Goal: Task Accomplishment & Management: Manage account settings

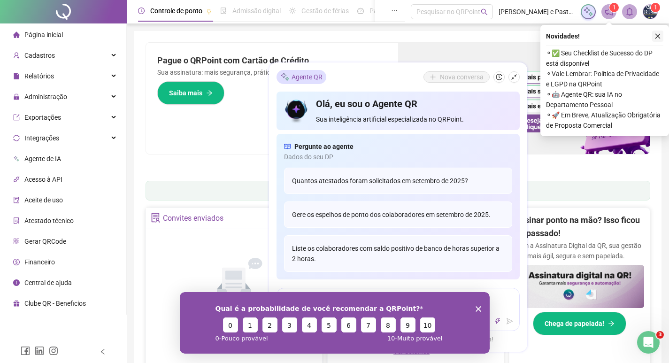
click at [658, 37] on icon "close" at bounding box center [657, 36] width 5 height 5
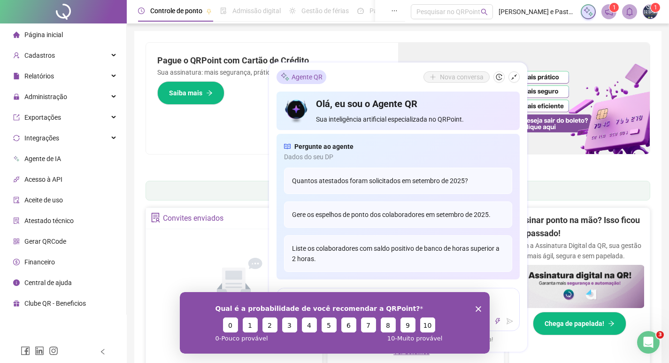
click at [478, 309] on polygon "Encerrar pesquisa" at bounding box center [478, 308] width 6 height 6
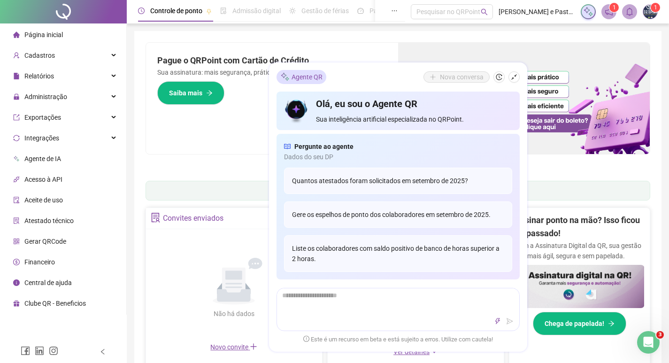
click at [256, 125] on div "Pague o QRPoint com Cartão de Crédito Sua assinatura: mais segurança, prática e…" at bounding box center [272, 98] width 252 height 111
click at [512, 80] on icon "shrink" at bounding box center [513, 77] width 7 height 7
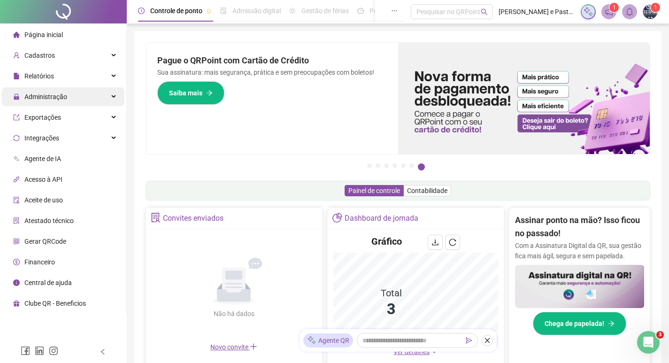
click at [57, 97] on span "Administração" at bounding box center [45, 97] width 43 height 8
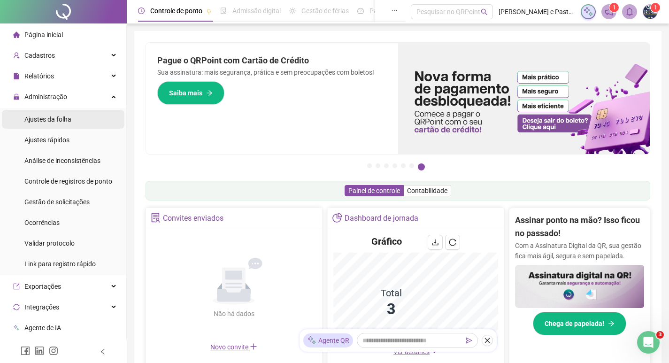
click at [92, 121] on li "Ajustes da folha" at bounding box center [63, 119] width 122 height 19
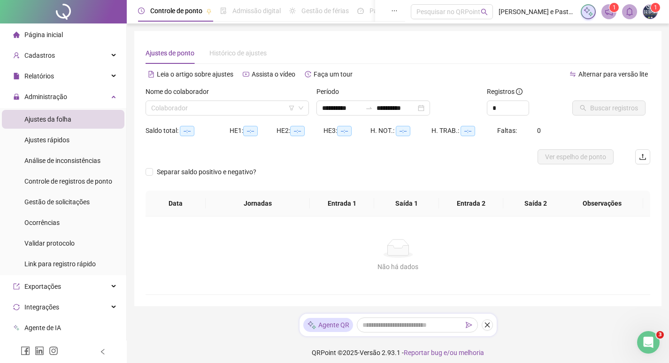
type input "**********"
click at [605, 15] on icon "notification" at bounding box center [608, 12] width 8 height 8
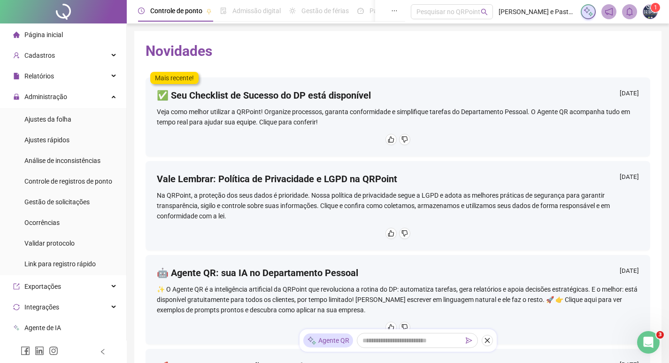
click at [654, 8] on span "1" at bounding box center [655, 7] width 3 height 7
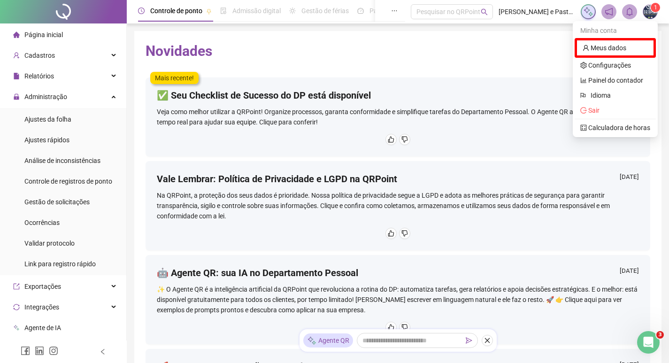
click at [650, 16] on img at bounding box center [650, 12] width 14 height 14
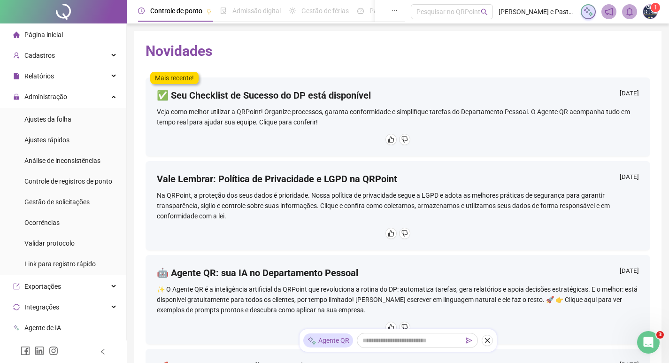
click at [651, 14] on img at bounding box center [650, 12] width 14 height 14
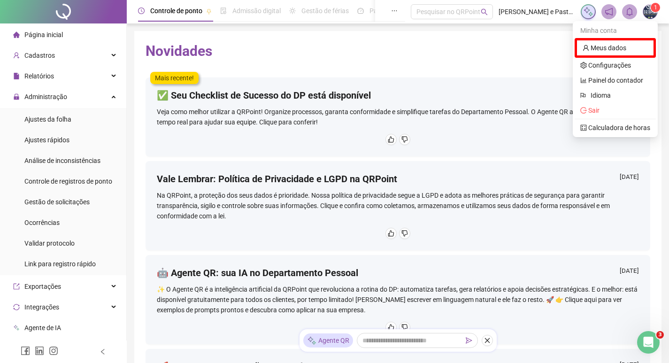
click at [497, 61] on div "Novidades Mais recente! ✅ Seu Checklist de Sucesso do DP está disponível [DATE]…" at bounding box center [397, 236] width 527 height 410
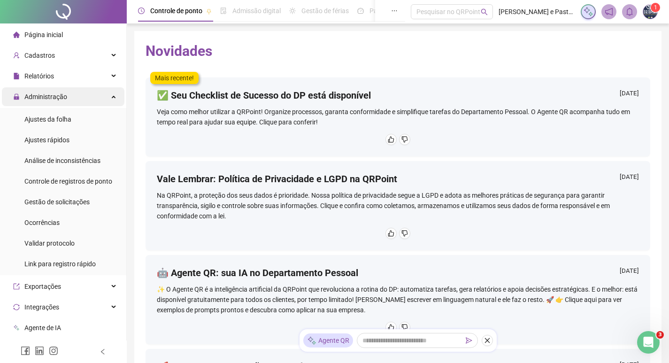
click at [104, 91] on div "Administração" at bounding box center [63, 96] width 122 height 19
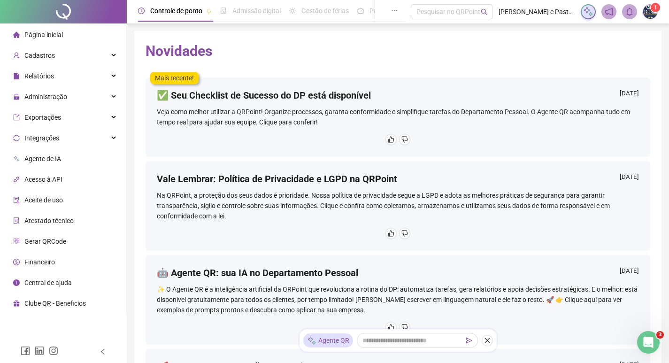
click at [626, 6] on span at bounding box center [629, 11] width 15 height 15
click at [450, 39] on div "Novidades Mais recente! ✅ Seu Checklist de Sucesso do DP está disponível [DATE]…" at bounding box center [397, 236] width 527 height 410
click at [644, 15] on img at bounding box center [650, 12] width 14 height 14
drag, startPoint x: 444, startPoint y: 39, endPoint x: 451, endPoint y: 40, distance: 7.5
click at [446, 40] on div "Novidades Mais recente! ✅ Seu Checklist de Sucesso do DP está disponível [DATE]…" at bounding box center [397, 236] width 527 height 410
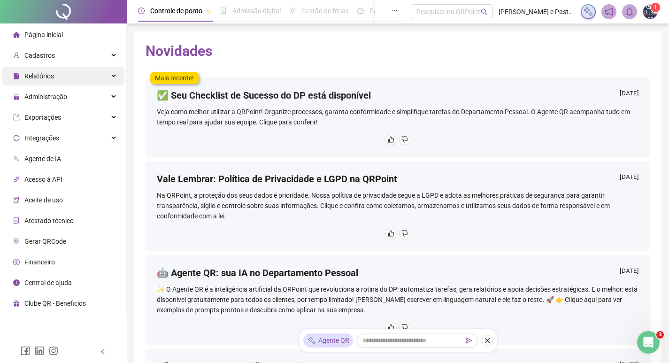
click at [75, 76] on div "Relatórios" at bounding box center [63, 76] width 122 height 19
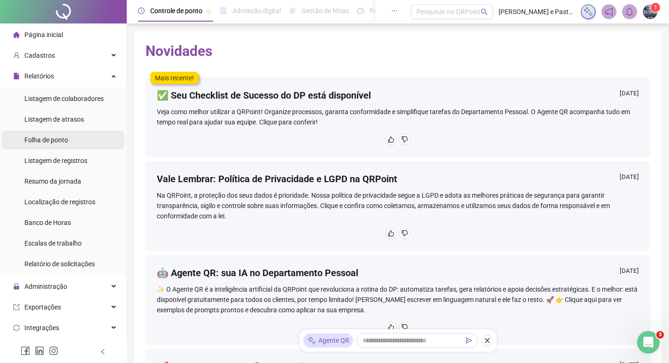
drag, startPoint x: 74, startPoint y: 139, endPoint x: 79, endPoint y: 141, distance: 5.5
click at [75, 139] on li "Folha de ponto" at bounding box center [63, 139] width 122 height 19
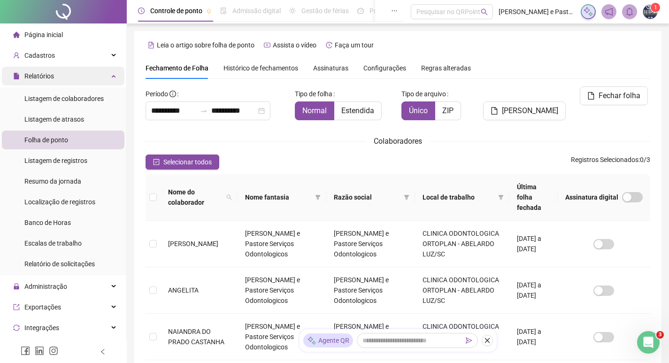
click at [90, 79] on div "Relatórios" at bounding box center [63, 76] width 122 height 19
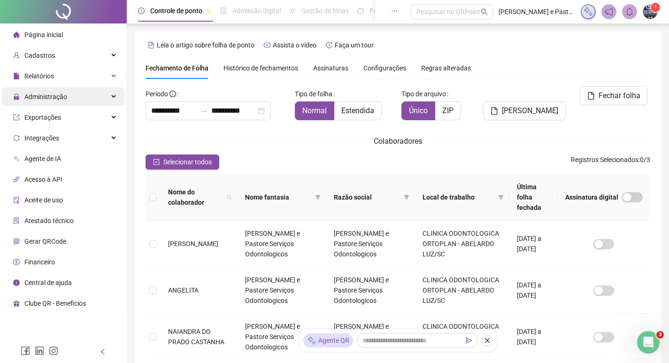
click at [78, 94] on div "Administração" at bounding box center [63, 96] width 122 height 19
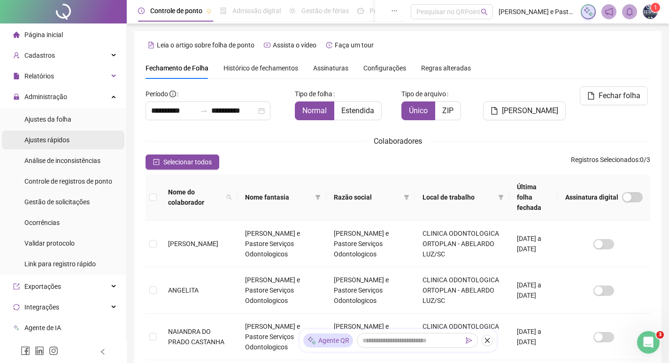
click at [55, 139] on span "Ajustes rápidos" at bounding box center [46, 140] width 45 height 8
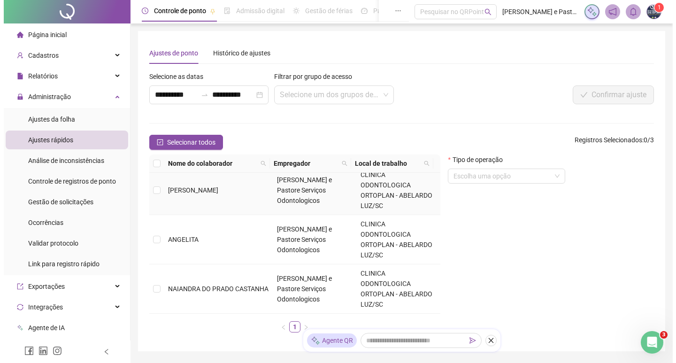
scroll to position [47, 0]
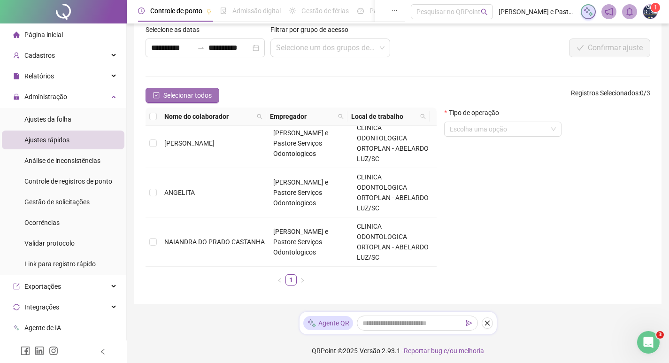
click at [160, 95] on button "Selecionar todos" at bounding box center [182, 95] width 74 height 15
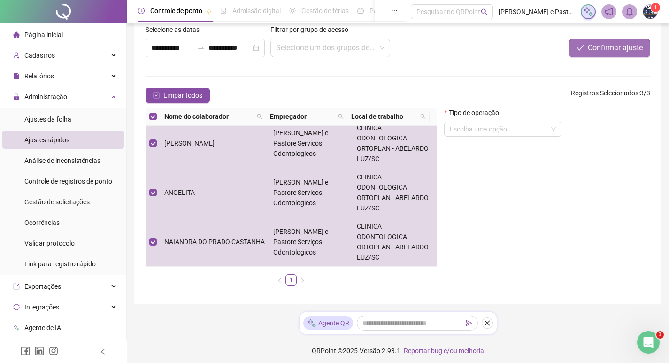
click at [612, 44] on span "Confirmar ajuste" at bounding box center [614, 47] width 55 height 11
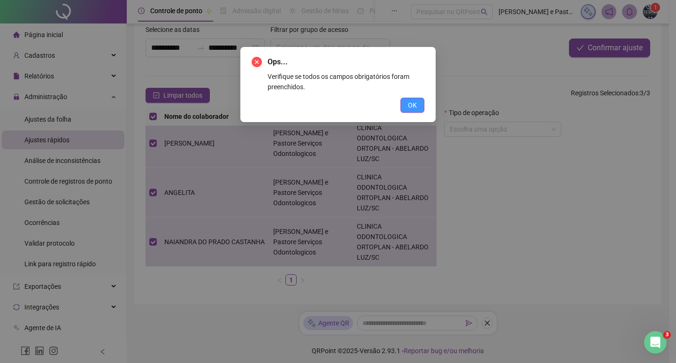
click at [408, 105] on span "OK" at bounding box center [412, 105] width 9 height 10
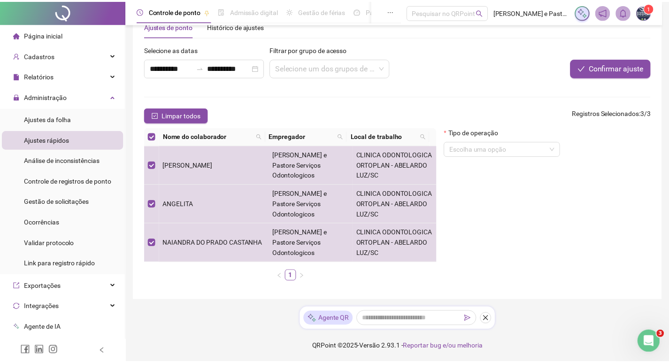
scroll to position [27, 0]
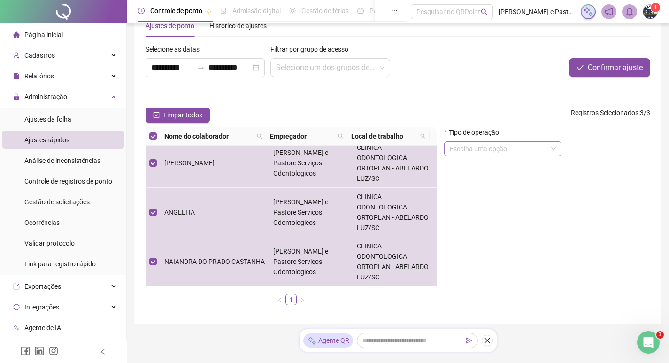
click at [511, 149] on input "search" at bounding box center [498, 149] width 98 height 14
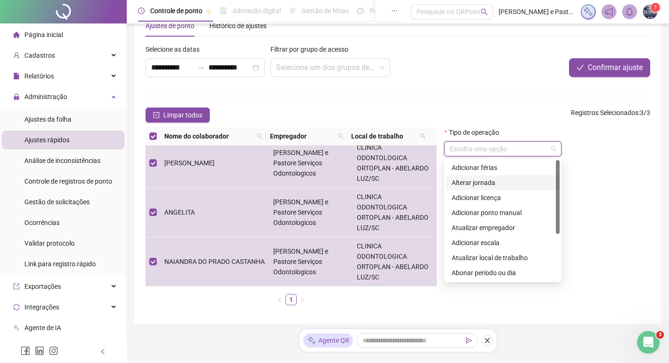
click at [477, 185] on div "Alterar jornada" at bounding box center [502, 182] width 102 height 10
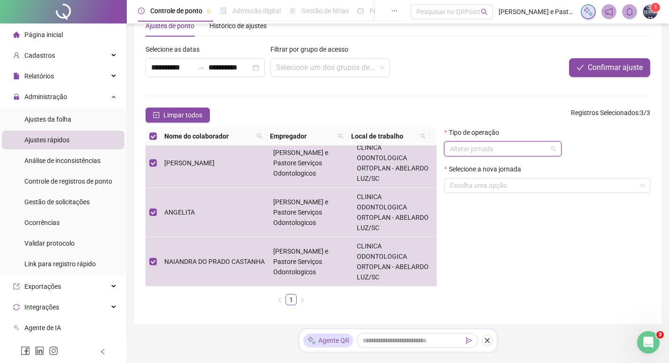
click at [503, 147] on span "Alterar jornada" at bounding box center [502, 149] width 106 height 14
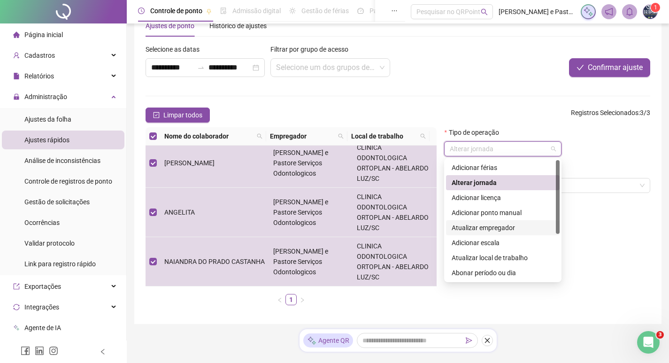
click at [598, 224] on div "Tipo de operação Alterar jornada Selecione a nova jornada Escolha uma opção" at bounding box center [546, 219] width 213 height 185
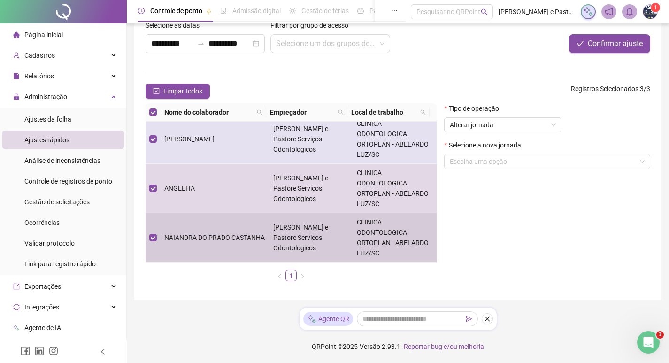
scroll to position [0, 0]
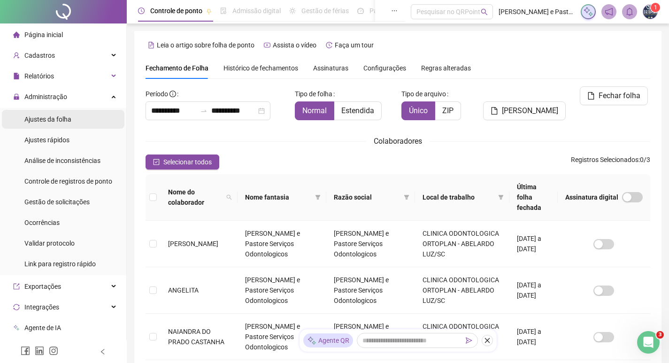
click at [62, 119] on span "Ajustes da folha" at bounding box center [47, 119] width 47 height 8
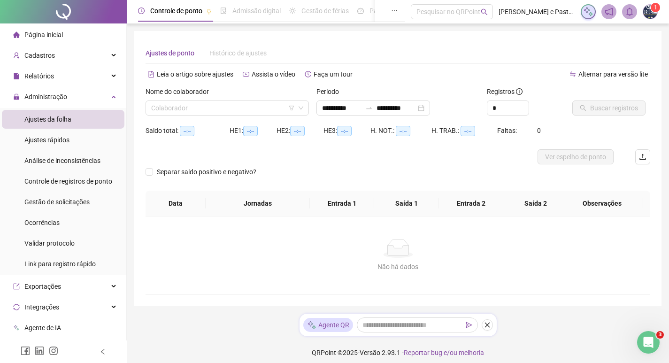
type input "**********"
click at [85, 159] on span "Análise de inconsistências" at bounding box center [62, 161] width 76 height 8
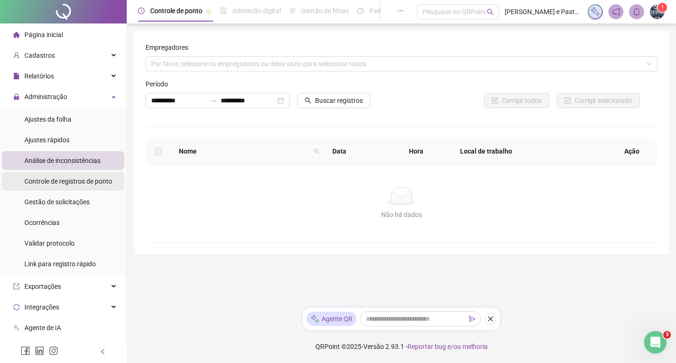
click at [94, 183] on span "Controle de registros de ponto" at bounding box center [68, 181] width 88 height 8
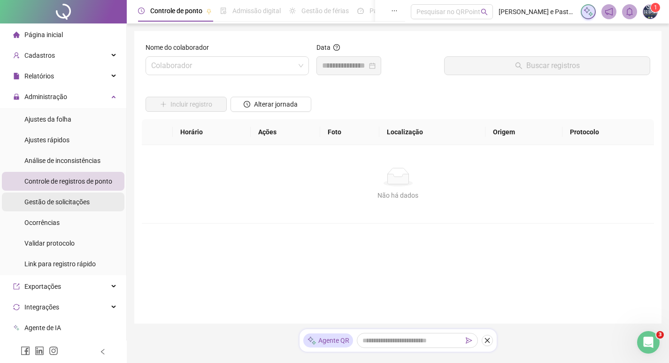
click at [75, 202] on span "Gestão de solicitações" at bounding box center [56, 202] width 65 height 8
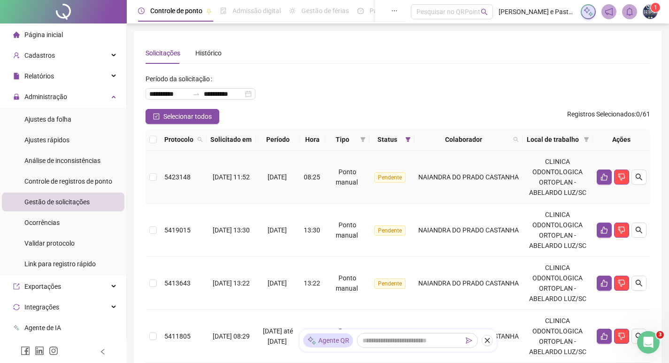
scroll to position [94, 0]
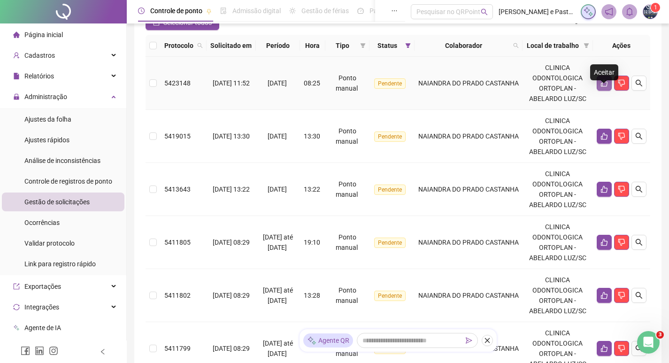
click at [603, 89] on button "button" at bounding box center [603, 83] width 15 height 15
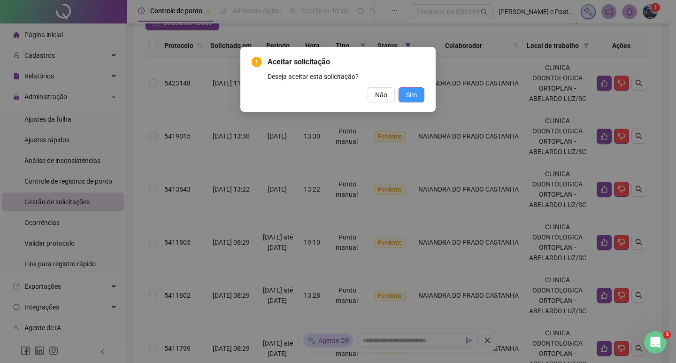
click at [409, 94] on span "Sim" at bounding box center [411, 95] width 11 height 10
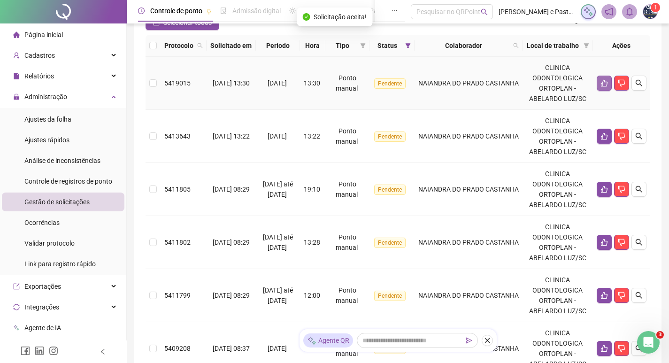
click at [602, 87] on icon "like" at bounding box center [604, 83] width 7 height 7
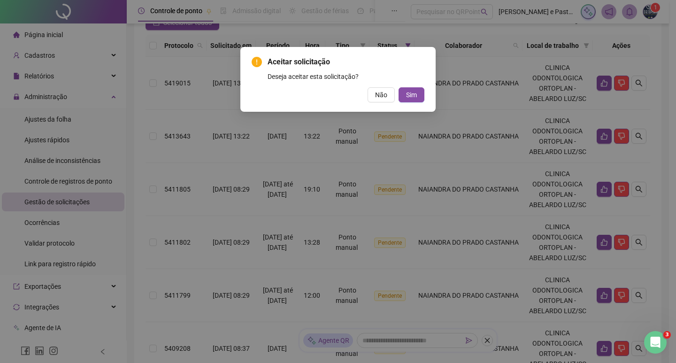
click at [401, 86] on div "Aceitar solicitação Deseja aceitar esta solicitação? Não Sim" at bounding box center [337, 79] width 173 height 46
click at [418, 88] on button "Sim" at bounding box center [411, 94] width 26 height 15
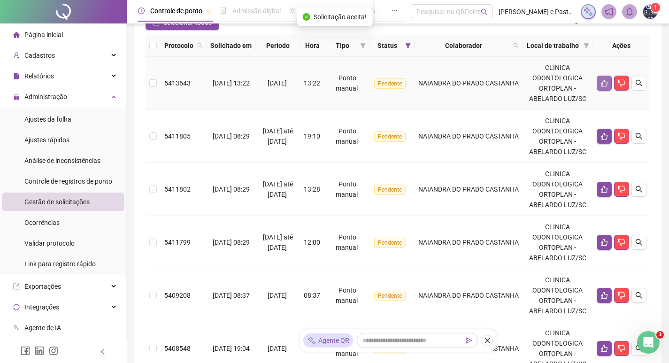
click at [610, 91] on button "button" at bounding box center [603, 83] width 15 height 15
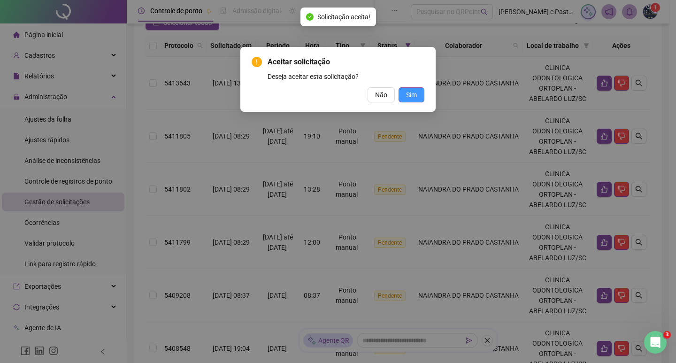
click at [417, 92] on button "Sim" at bounding box center [411, 94] width 26 height 15
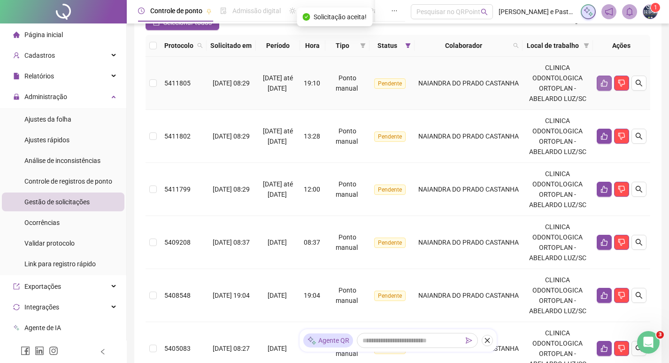
click at [603, 87] on icon "like" at bounding box center [604, 83] width 7 height 7
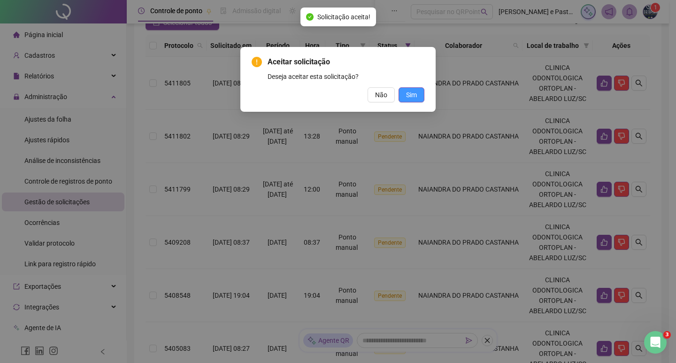
click at [412, 89] on button "Sim" at bounding box center [411, 94] width 26 height 15
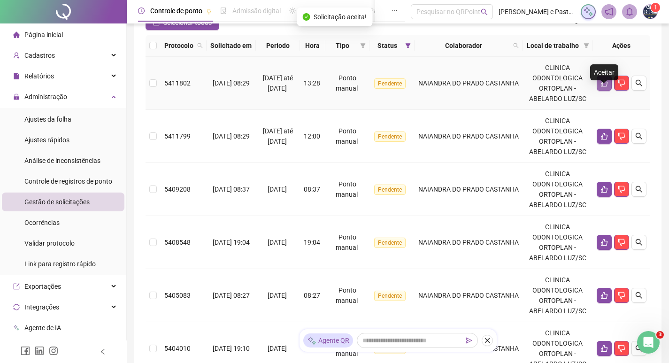
click at [605, 87] on icon "like" at bounding box center [604, 83] width 8 height 8
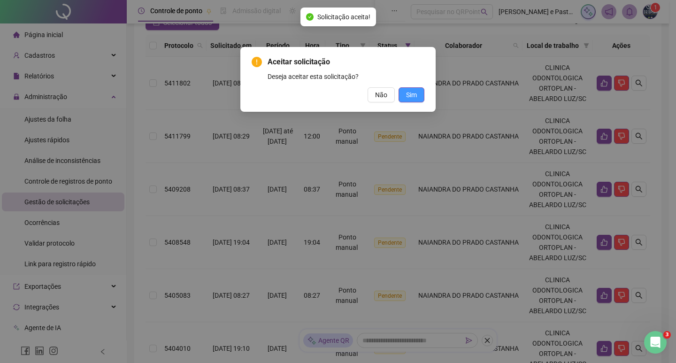
click at [414, 93] on span "Sim" at bounding box center [411, 95] width 11 height 10
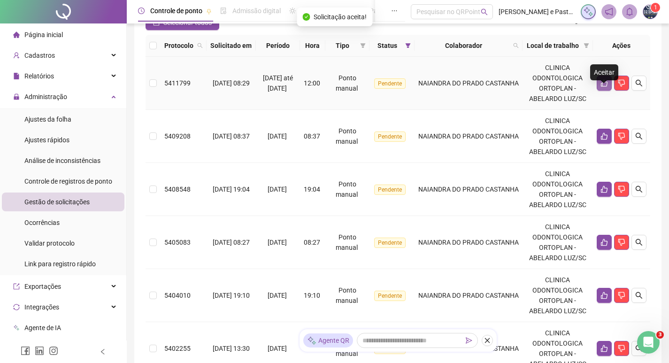
click at [605, 87] on icon "like" at bounding box center [604, 83] width 8 height 8
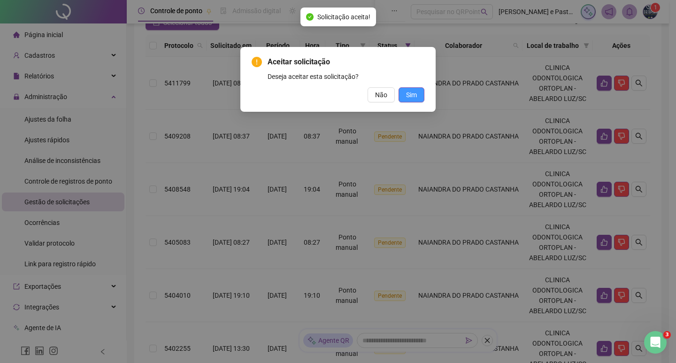
click at [412, 96] on span "Sim" at bounding box center [411, 95] width 11 height 10
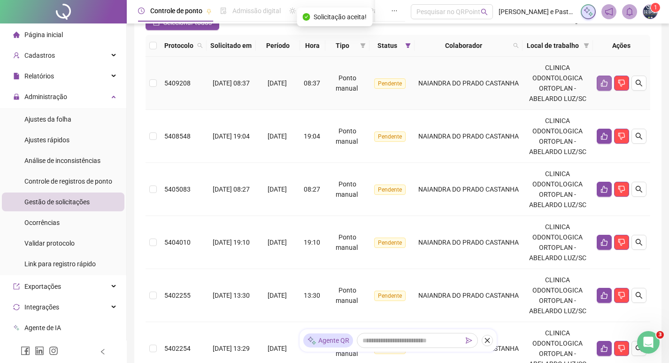
click at [596, 90] on button "button" at bounding box center [603, 83] width 15 height 15
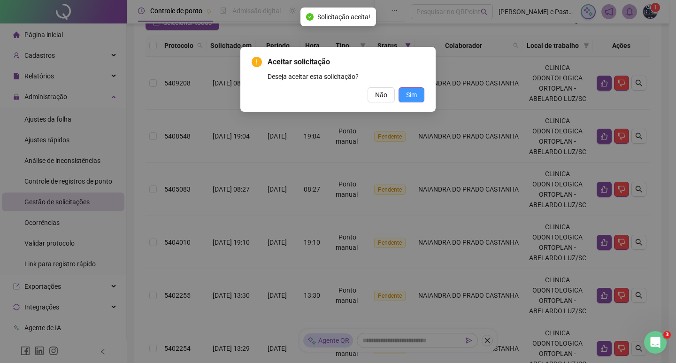
click at [420, 95] on button "Sim" at bounding box center [411, 94] width 26 height 15
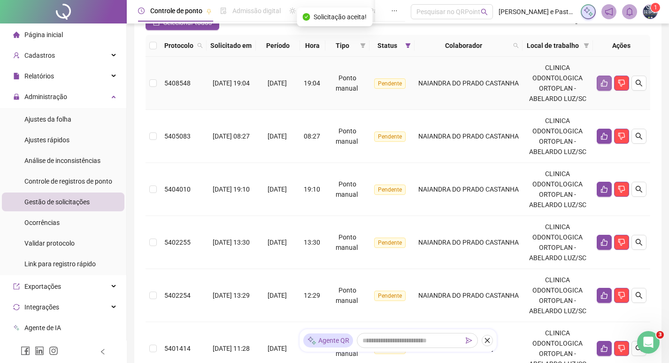
click at [600, 91] on button "button" at bounding box center [603, 83] width 15 height 15
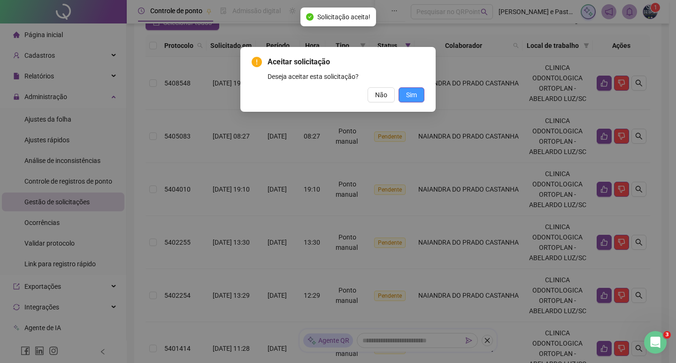
click at [411, 89] on button "Sim" at bounding box center [411, 94] width 26 height 15
click at [415, 95] on div "Aceitar solicitação Deseja aceitar esta solicitação? Não Sim" at bounding box center [338, 181] width 676 height 363
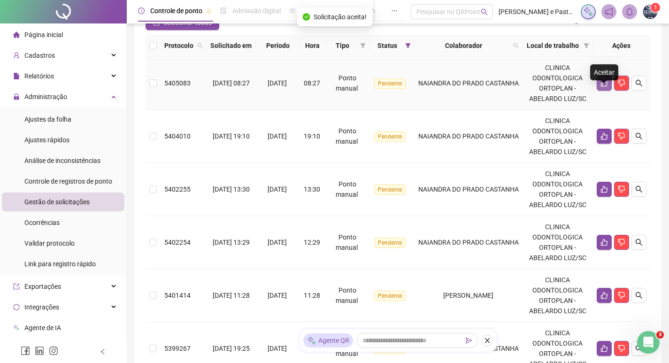
click at [602, 87] on icon "like" at bounding box center [604, 83] width 8 height 8
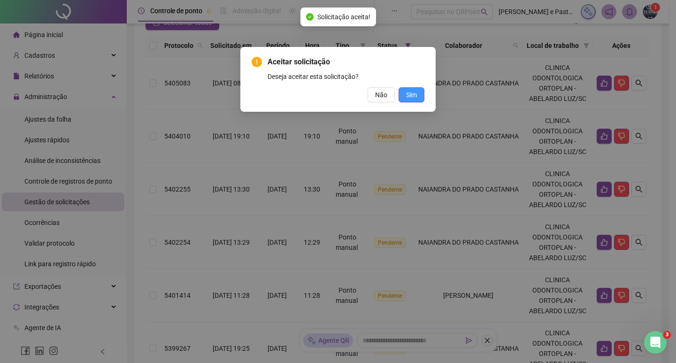
click at [408, 91] on span "Sim" at bounding box center [411, 95] width 11 height 10
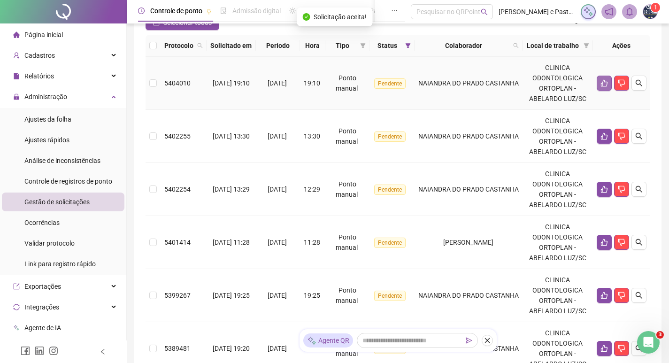
click at [601, 87] on icon "like" at bounding box center [604, 83] width 8 height 8
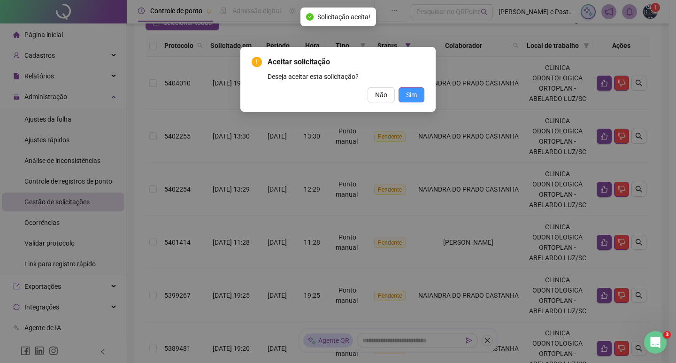
click at [408, 95] on span "Sim" at bounding box center [411, 95] width 11 height 10
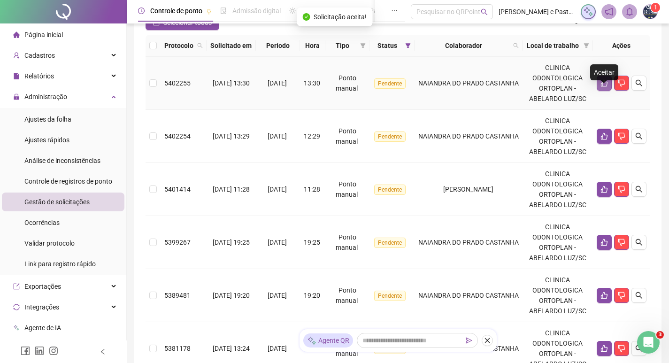
click at [602, 89] on button "button" at bounding box center [603, 83] width 15 height 15
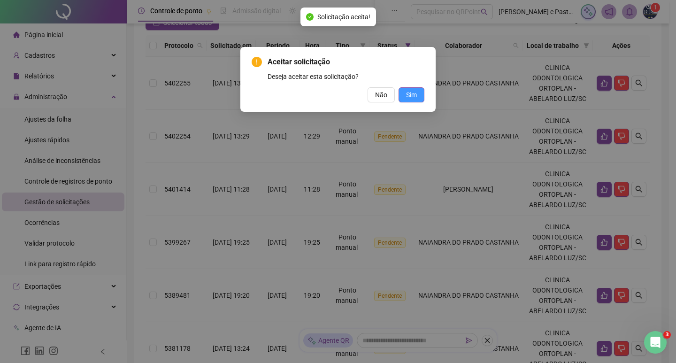
click at [410, 91] on span "Sim" at bounding box center [411, 95] width 11 height 10
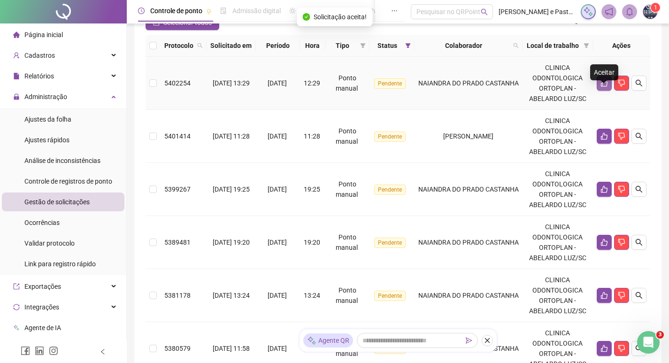
click at [608, 91] on button "button" at bounding box center [603, 83] width 15 height 15
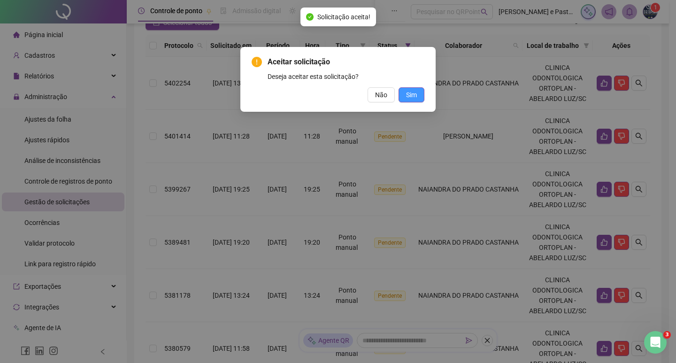
click at [405, 94] on button "Sim" at bounding box center [411, 94] width 26 height 15
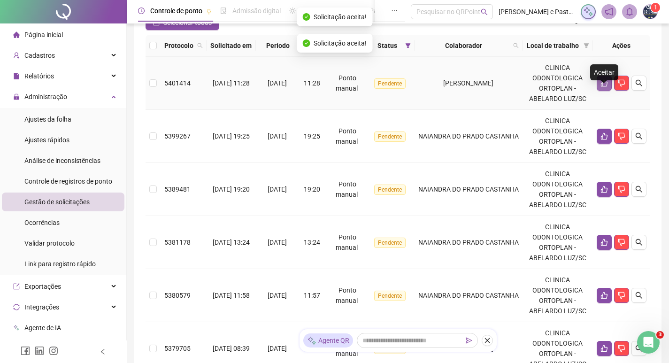
click at [602, 87] on icon "like" at bounding box center [604, 83] width 8 height 8
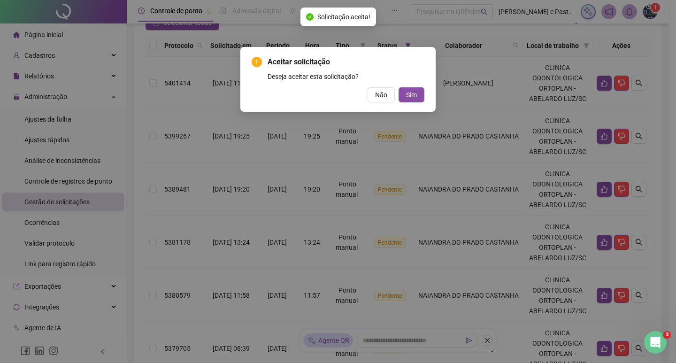
click at [436, 95] on div "Aceitar solicitação Deseja aceitar esta solicitação? Não Sim" at bounding box center [338, 181] width 676 height 363
click at [424, 100] on div "Aceitar solicitação Deseja aceitar esta solicitação? Não Sim" at bounding box center [337, 79] width 195 height 65
click at [420, 99] on button "Sim" at bounding box center [411, 94] width 26 height 15
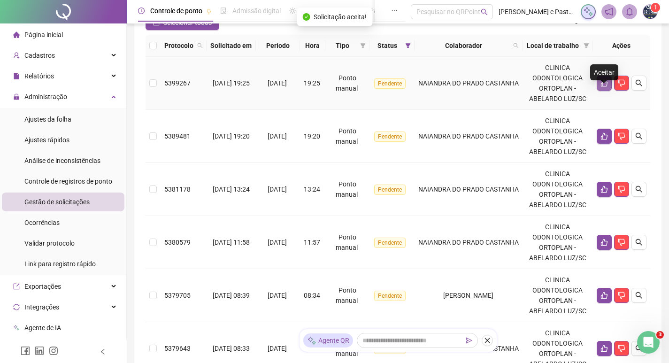
click at [603, 87] on icon "like" at bounding box center [604, 83] width 8 height 8
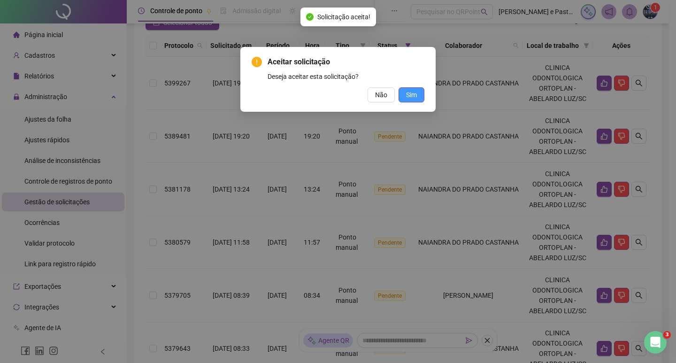
click at [412, 93] on span "Sim" at bounding box center [411, 95] width 11 height 10
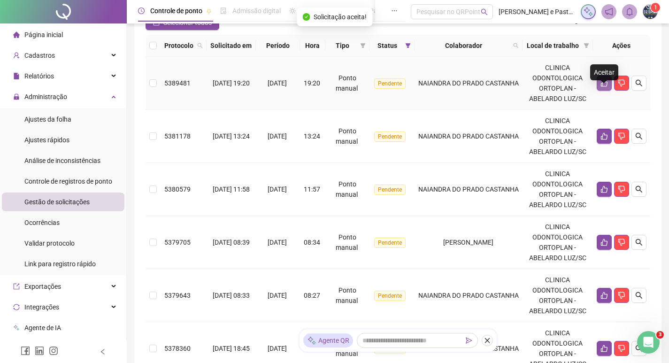
click at [600, 87] on icon "like" at bounding box center [604, 83] width 8 height 8
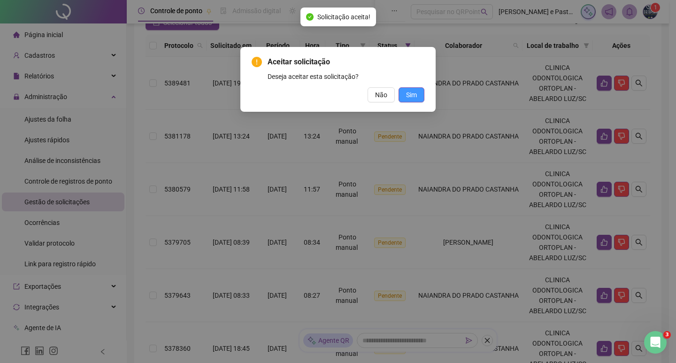
click at [418, 95] on button "Sim" at bounding box center [411, 94] width 26 height 15
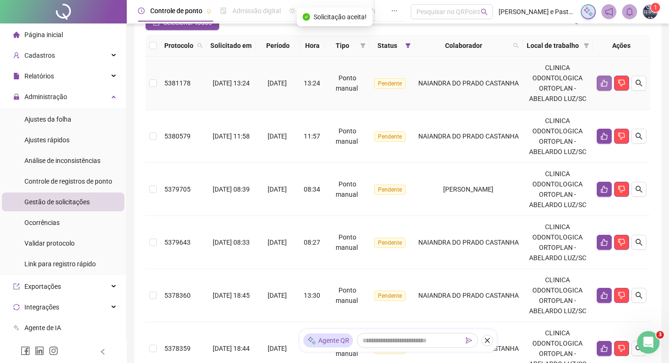
click at [603, 89] on button "button" at bounding box center [603, 83] width 15 height 15
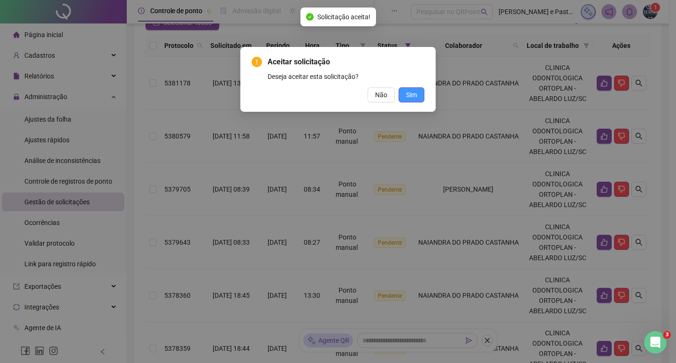
click at [416, 99] on span "Sim" at bounding box center [411, 95] width 11 height 10
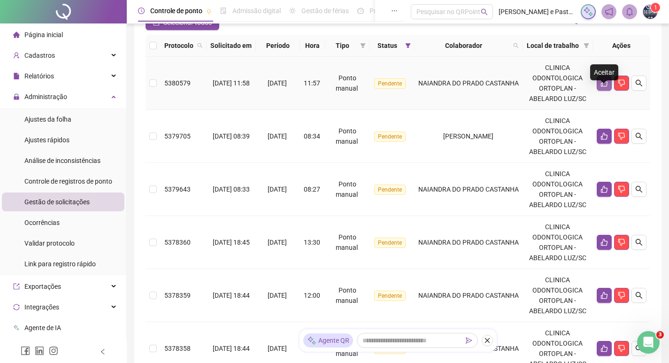
click at [599, 89] on button "button" at bounding box center [603, 83] width 15 height 15
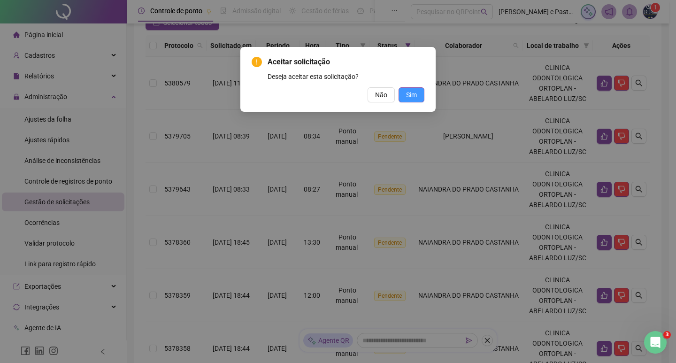
click at [418, 92] on button "Sim" at bounding box center [411, 94] width 26 height 15
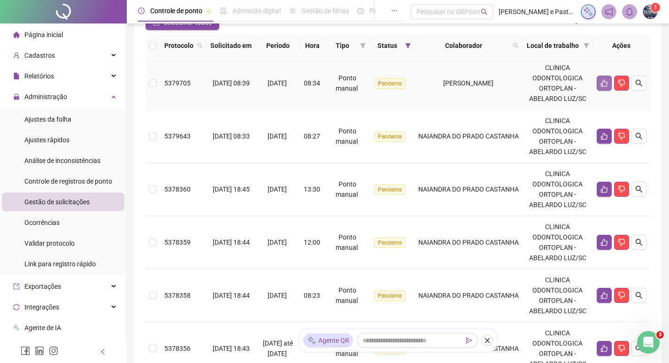
click at [601, 89] on button "button" at bounding box center [603, 83] width 15 height 15
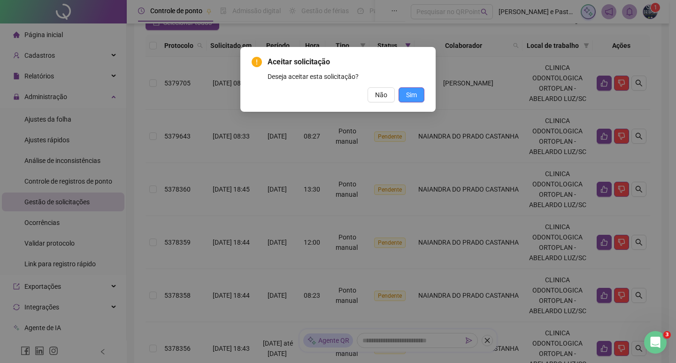
click at [418, 92] on button "Sim" at bounding box center [411, 94] width 26 height 15
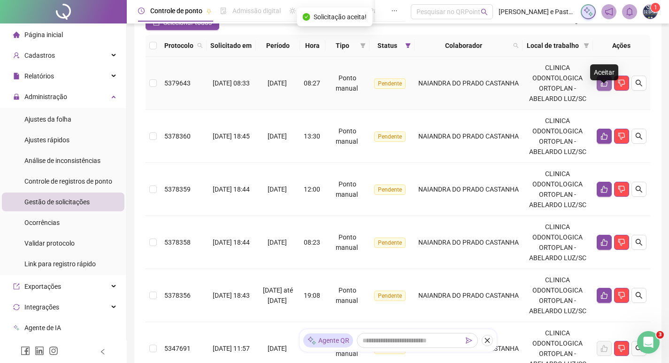
click at [608, 91] on button "button" at bounding box center [603, 83] width 15 height 15
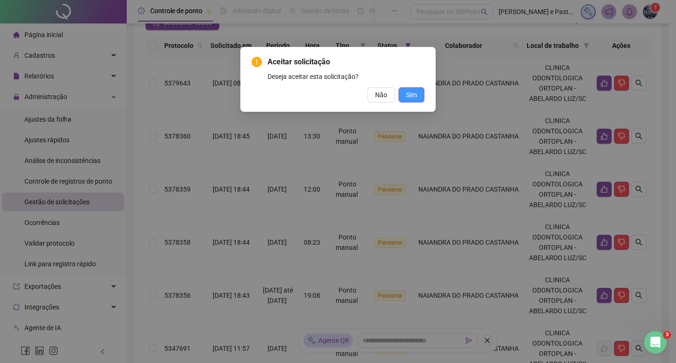
click at [403, 93] on button "Sim" at bounding box center [411, 94] width 26 height 15
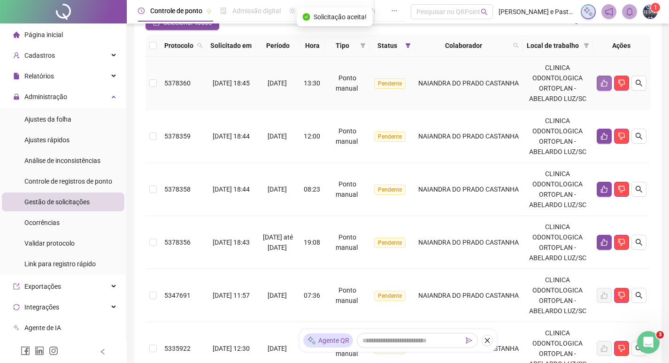
click at [607, 87] on icon "like" at bounding box center [604, 83] width 8 height 8
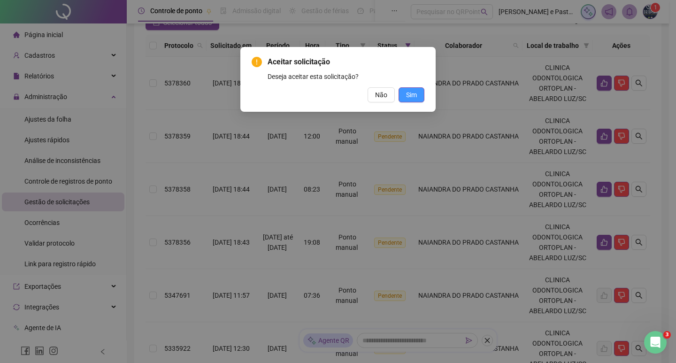
click at [413, 97] on span "Sim" at bounding box center [411, 95] width 11 height 10
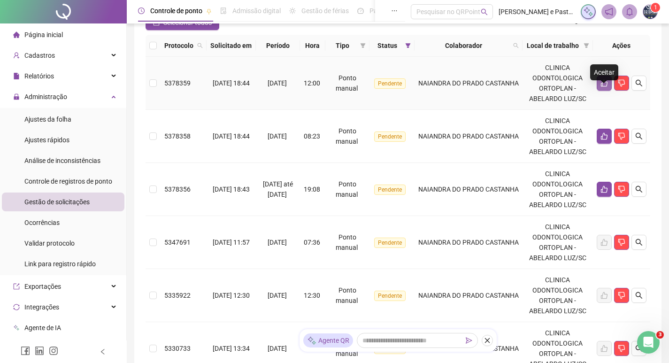
click at [602, 87] on icon "like" at bounding box center [604, 83] width 8 height 8
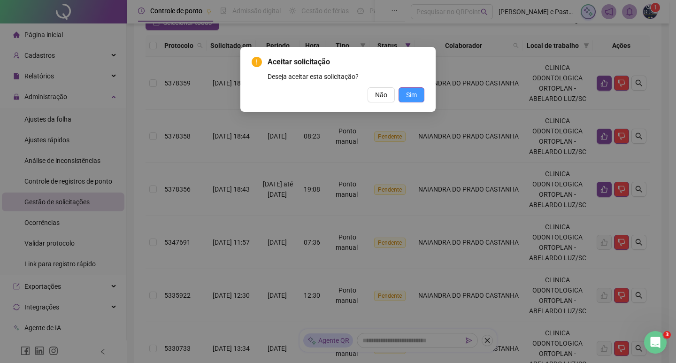
click at [417, 91] on button "Sim" at bounding box center [411, 94] width 26 height 15
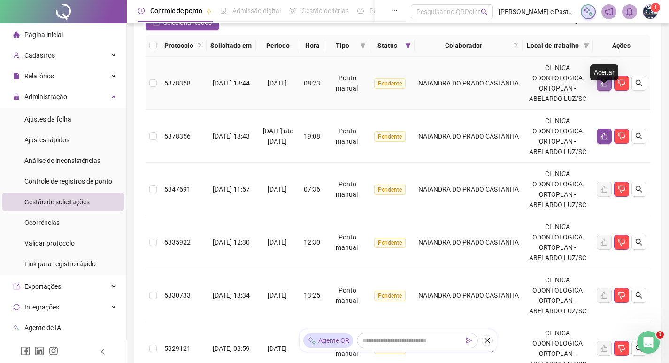
click at [604, 87] on icon "like" at bounding box center [604, 83] width 8 height 8
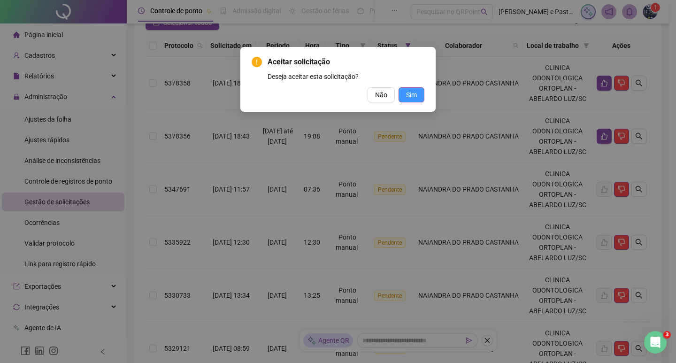
click at [413, 92] on span "Sim" at bounding box center [411, 95] width 11 height 10
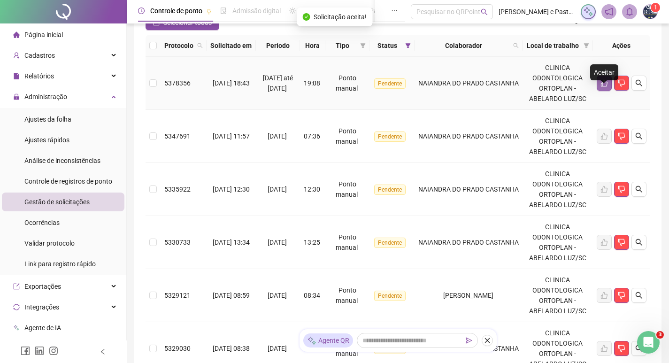
click at [602, 87] on icon "like" at bounding box center [604, 83] width 8 height 8
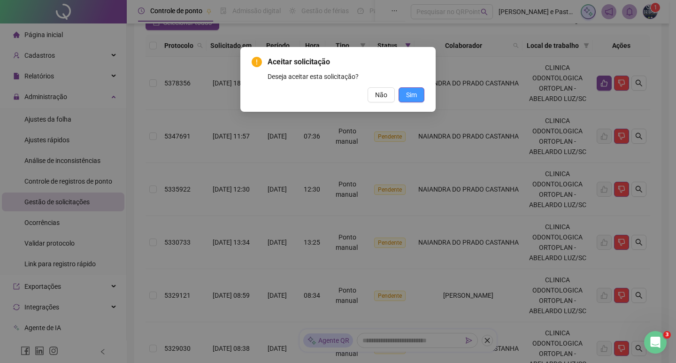
click at [412, 96] on span "Sim" at bounding box center [411, 95] width 11 height 10
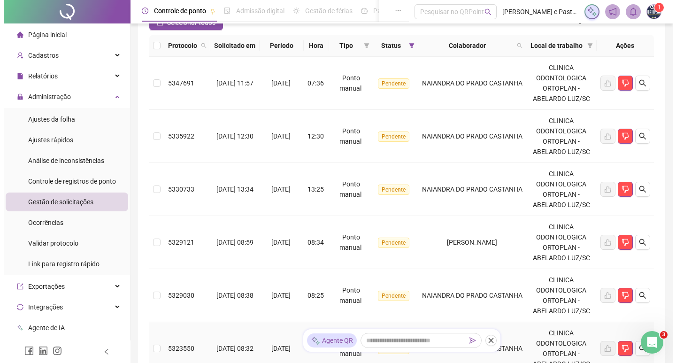
scroll to position [270, 0]
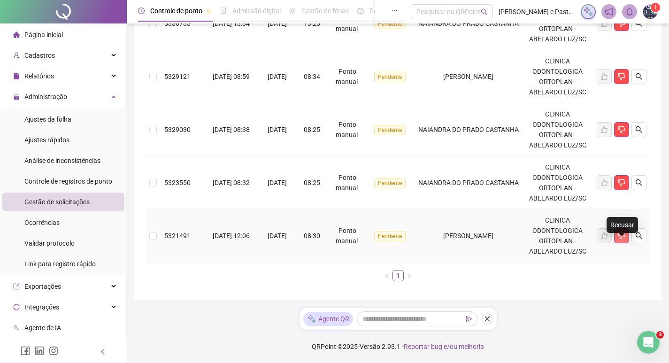
click at [623, 234] on icon "dislike" at bounding box center [621, 236] width 8 height 8
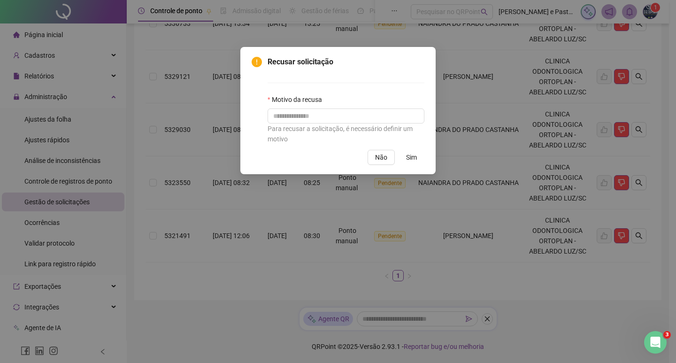
click at [622, 181] on div "Recusar solicitação Motivo da recusa Para recusar a solicitação, é necessário d…" at bounding box center [338, 181] width 676 height 363
click at [338, 122] on input "text" at bounding box center [345, 115] width 157 height 15
click at [365, 112] on input "**********" at bounding box center [345, 115] width 157 height 15
type input "**********"
click at [413, 158] on span "Sim" at bounding box center [411, 157] width 11 height 10
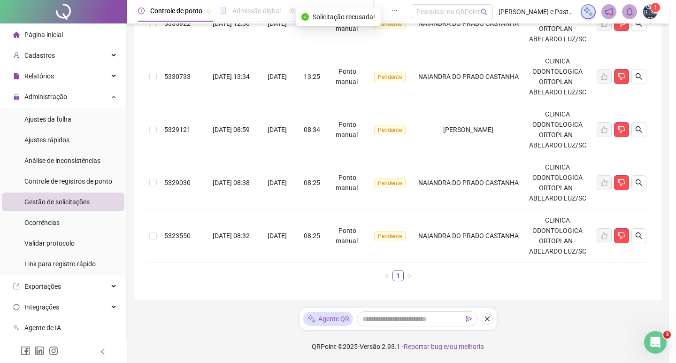
scroll to position [206, 0]
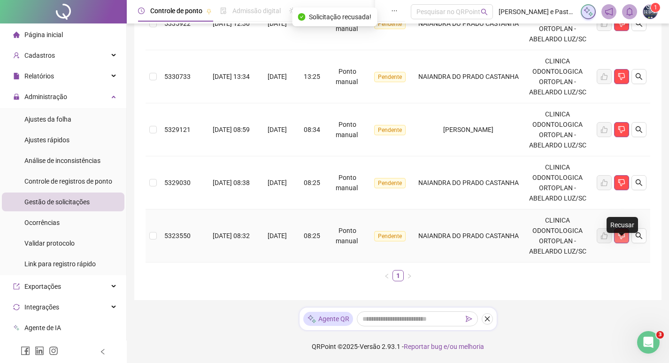
click at [622, 239] on icon "dislike" at bounding box center [621, 236] width 8 height 8
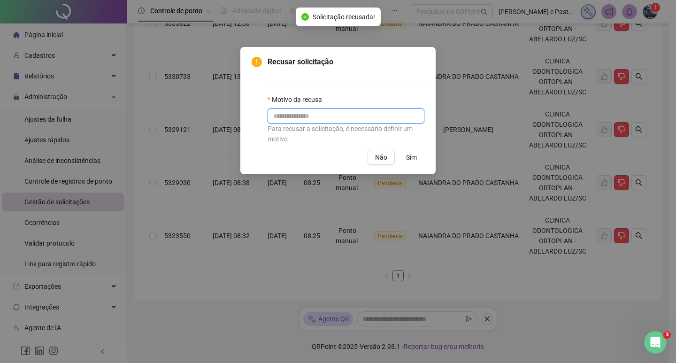
click at [315, 122] on input "text" at bounding box center [345, 115] width 157 height 15
drag, startPoint x: 329, startPoint y: 113, endPoint x: 263, endPoint y: 113, distance: 66.2
click at [263, 113] on div "**********" at bounding box center [337, 100] width 173 height 88
type input "**********"
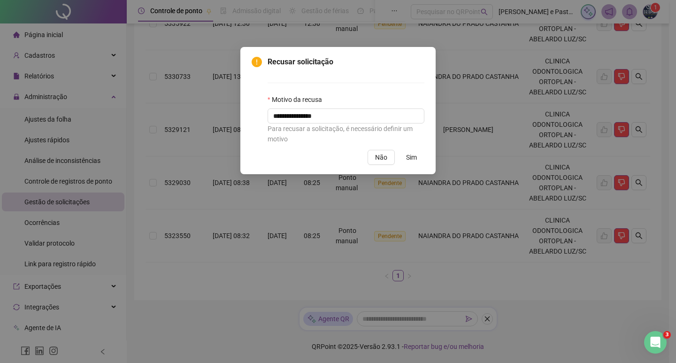
click at [411, 157] on span "Sim" at bounding box center [411, 157] width 11 height 10
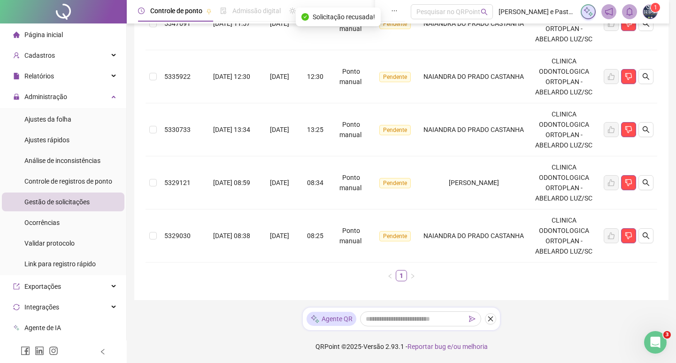
scroll to position [153, 0]
click at [625, 239] on icon "dislike" at bounding box center [621, 236] width 8 height 8
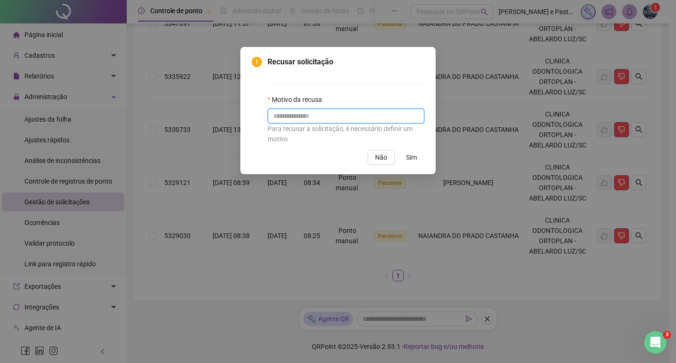
paste input "**********"
type input "**********"
click at [414, 159] on span "Sim" at bounding box center [411, 157] width 11 height 10
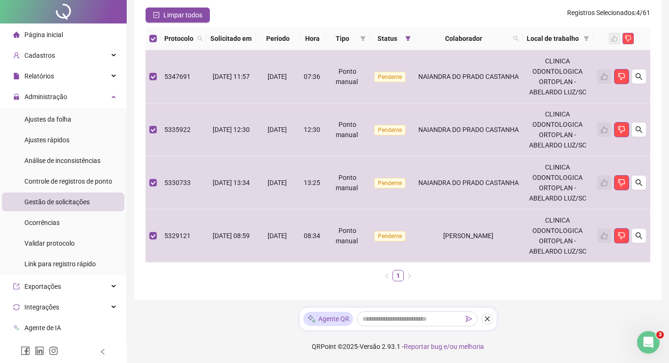
scroll to position [0, 0]
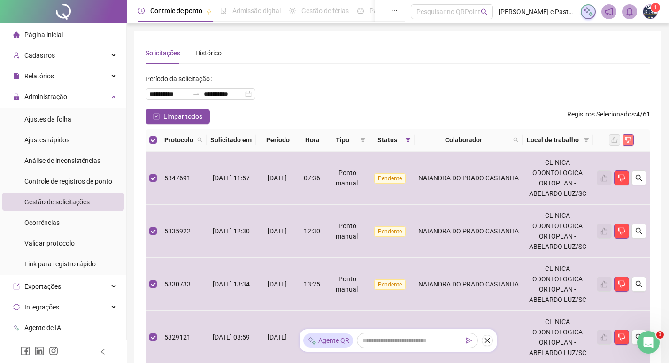
click at [632, 144] on button "button" at bounding box center [627, 139] width 11 height 11
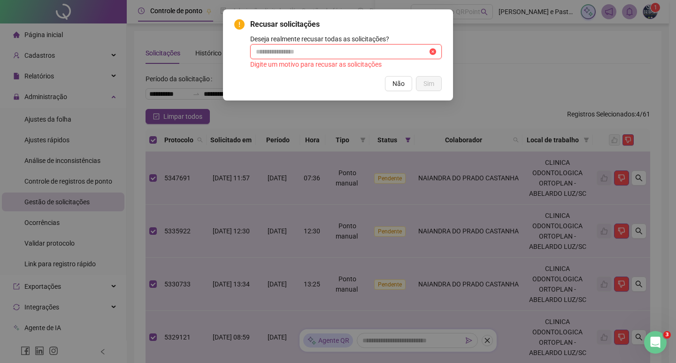
paste input "**********"
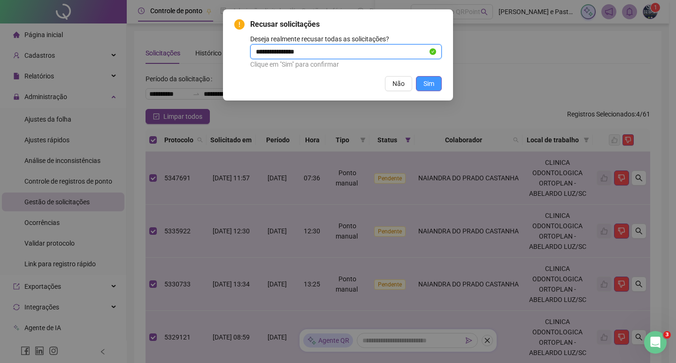
type input "**********"
click at [428, 80] on span "Sim" at bounding box center [428, 83] width 11 height 10
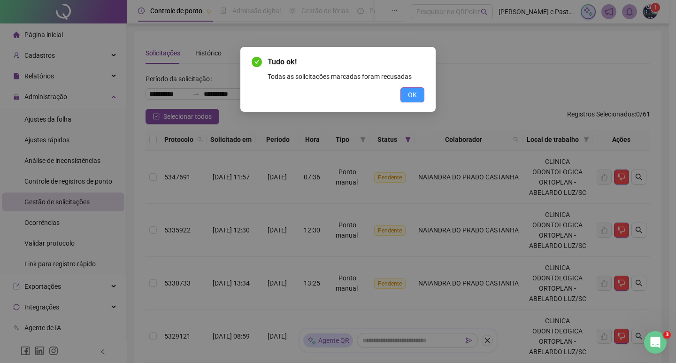
click at [406, 91] on button "OK" at bounding box center [412, 94] width 24 height 15
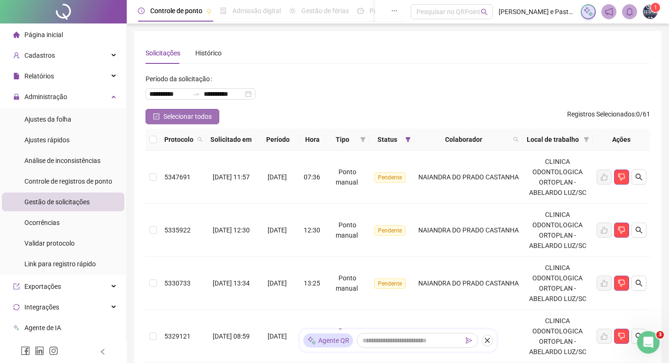
click at [162, 116] on button "Selecionar todos" at bounding box center [182, 116] width 74 height 15
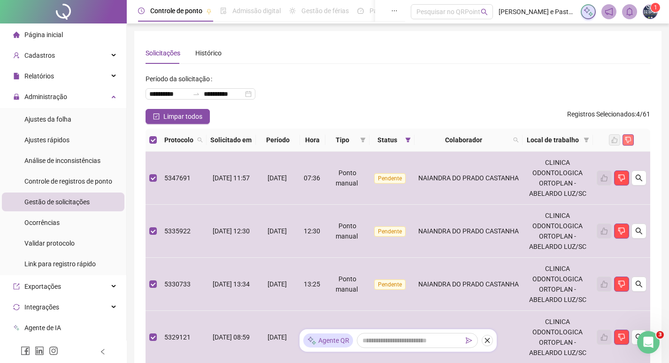
click at [628, 143] on icon "dislike" at bounding box center [628, 140] width 7 height 7
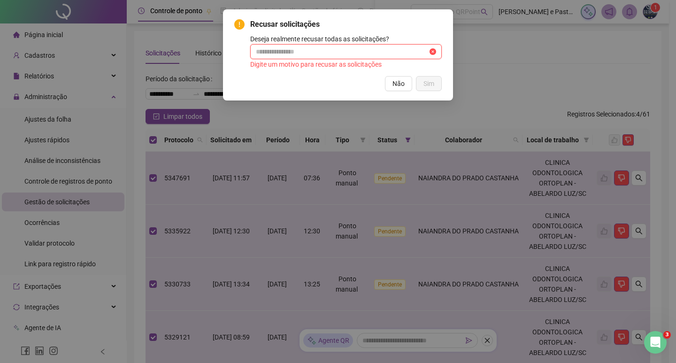
paste input "**********"
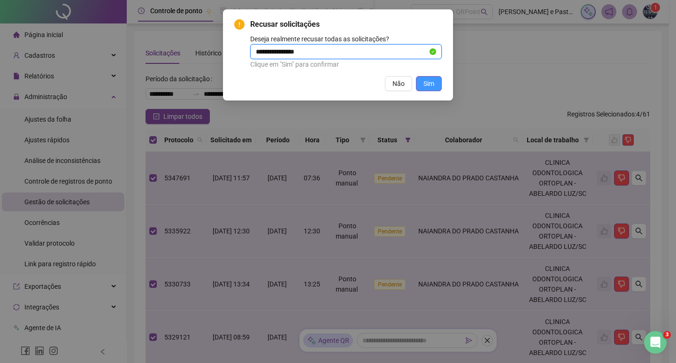
type input "**********"
click at [425, 80] on span "Sim" at bounding box center [428, 83] width 11 height 10
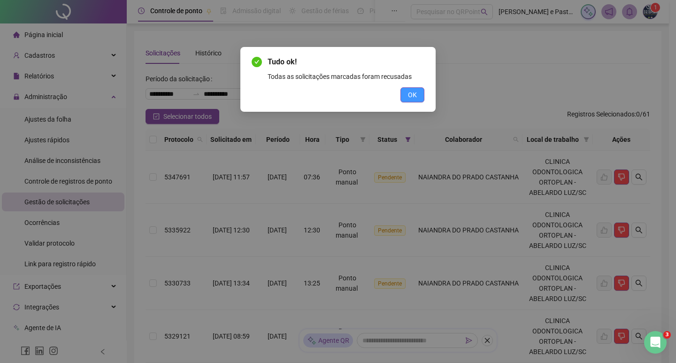
click at [416, 93] on span "OK" at bounding box center [412, 95] width 9 height 10
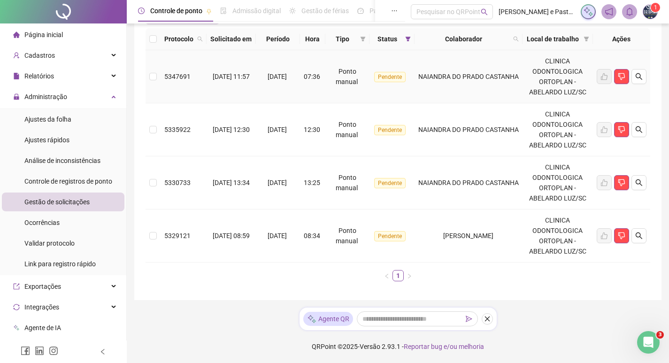
scroll to position [17, 0]
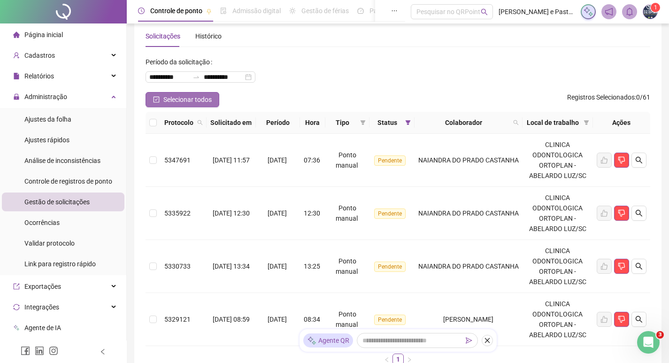
click at [158, 100] on icon "check-square" at bounding box center [156, 99] width 7 height 7
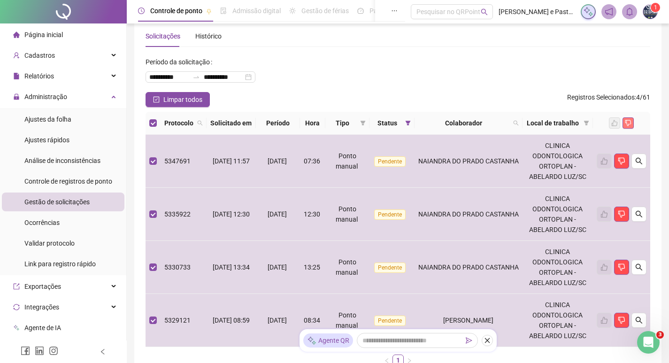
click at [628, 125] on icon "dislike" at bounding box center [628, 123] width 7 height 7
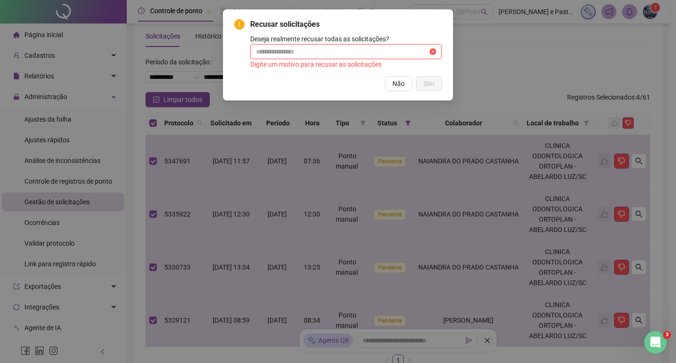
paste input "**********"
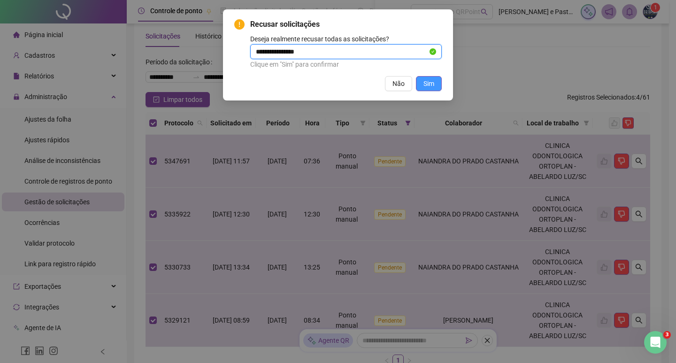
type input "**********"
click at [430, 78] on span "Sim" at bounding box center [428, 83] width 11 height 10
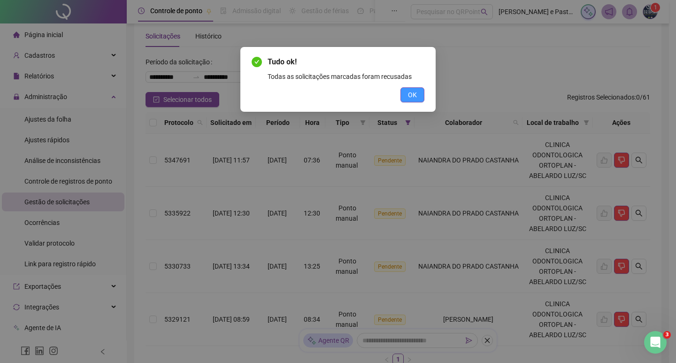
click at [421, 96] on button "OK" at bounding box center [412, 94] width 24 height 15
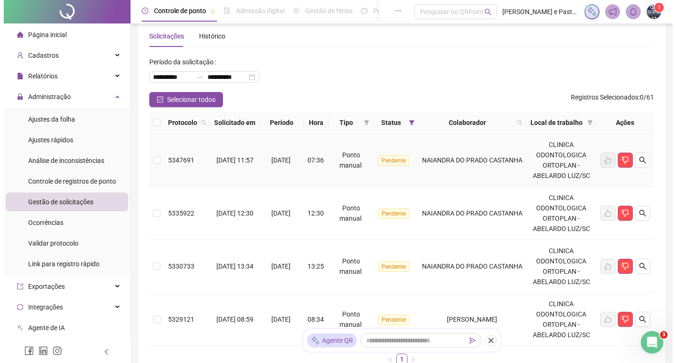
scroll to position [111, 0]
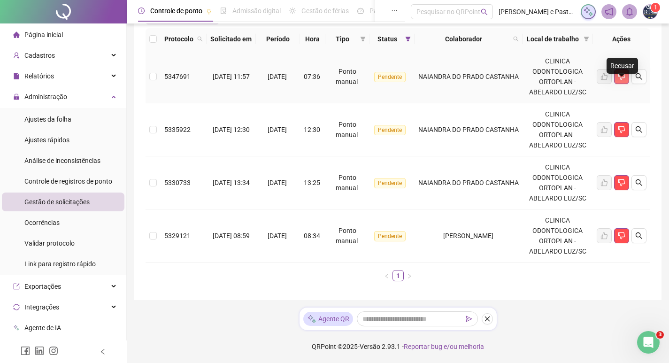
click at [623, 75] on icon "dislike" at bounding box center [621, 77] width 8 height 8
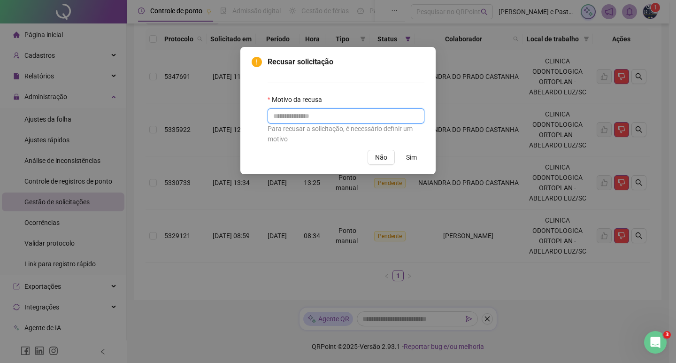
paste input "**********"
type input "**********"
click at [409, 153] on span "Sim" at bounding box center [411, 157] width 11 height 10
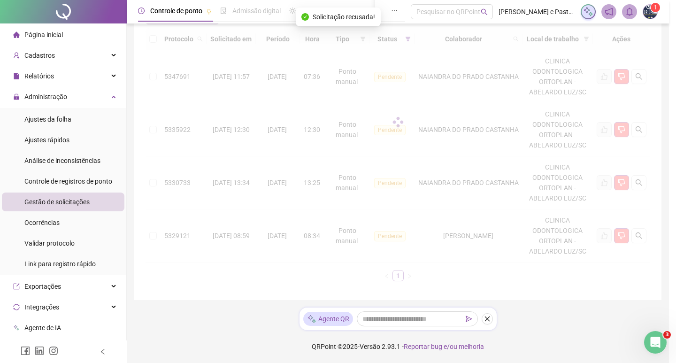
scroll to position [47, 0]
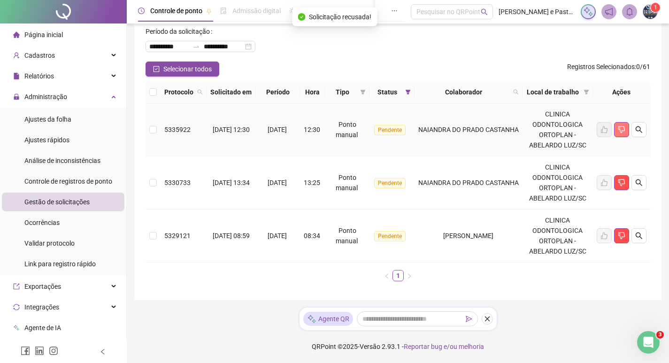
click at [623, 133] on icon "dislike" at bounding box center [621, 130] width 8 height 8
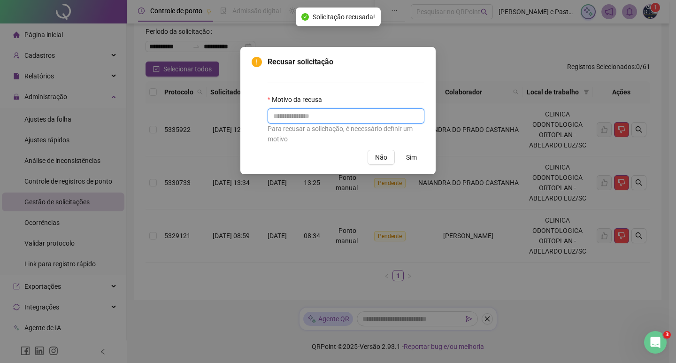
drag, startPoint x: 318, startPoint y: 104, endPoint x: 274, endPoint y: 118, distance: 46.6
paste input "**********"
type input "**********"
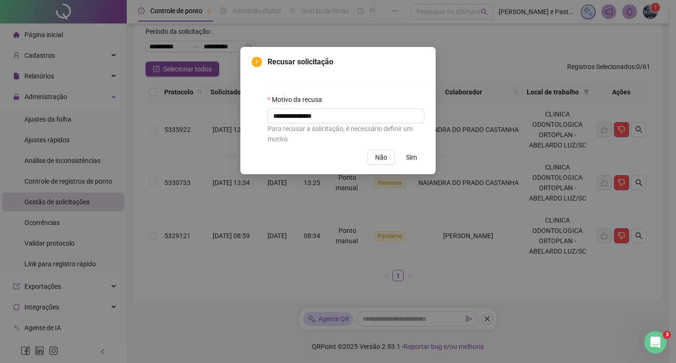
click at [406, 154] on span "Sim" at bounding box center [411, 157] width 11 height 10
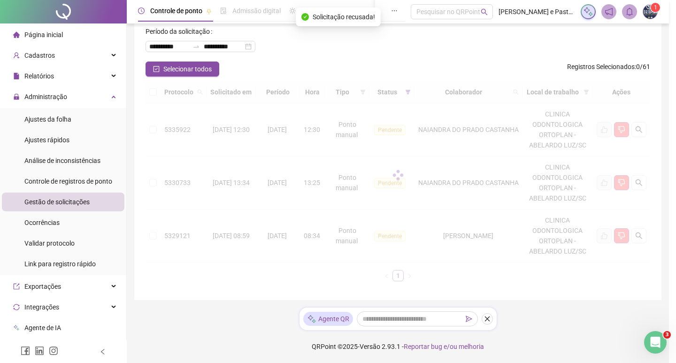
scroll to position [0, 0]
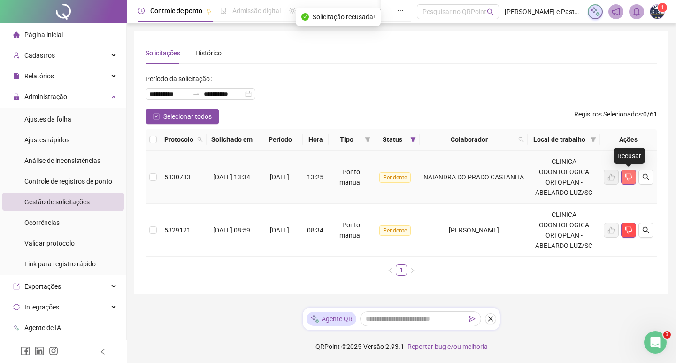
click at [631, 177] on icon "dislike" at bounding box center [628, 177] width 7 height 7
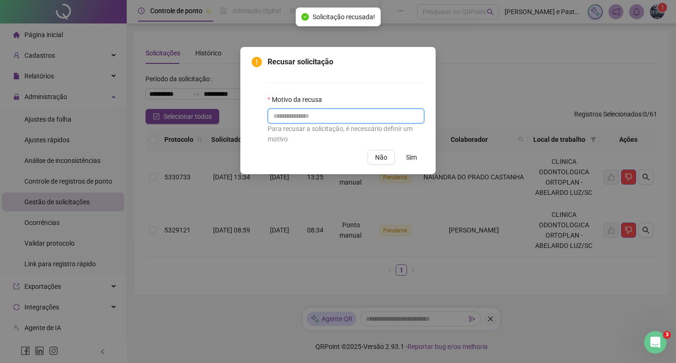
click at [326, 113] on input "text" at bounding box center [345, 115] width 157 height 15
paste input "**********"
type input "**********"
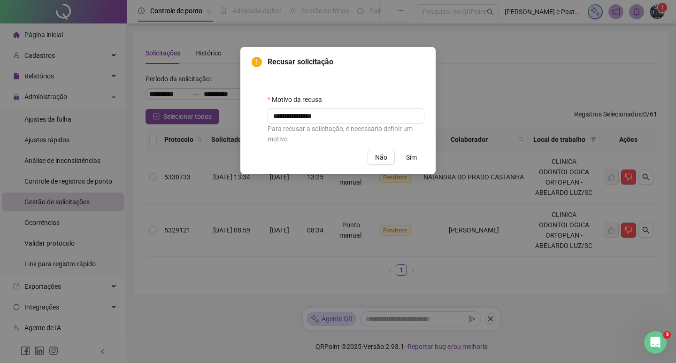
click at [408, 152] on span "Sim" at bounding box center [411, 157] width 11 height 10
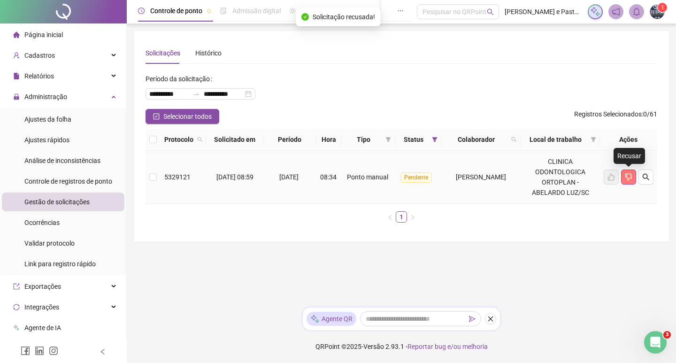
click at [632, 178] on icon "dislike" at bounding box center [629, 177] width 8 height 8
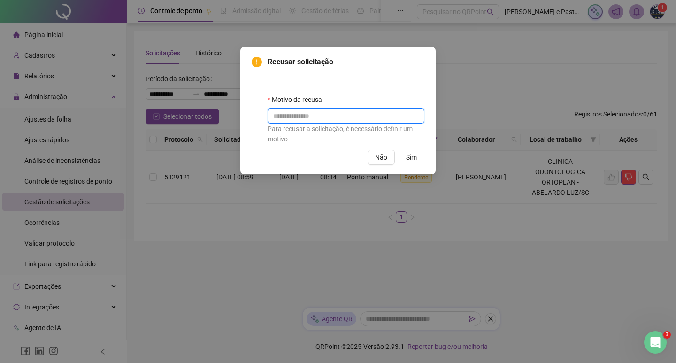
paste input "**********"
type input "**********"
click at [410, 156] on span "Sim" at bounding box center [411, 157] width 11 height 10
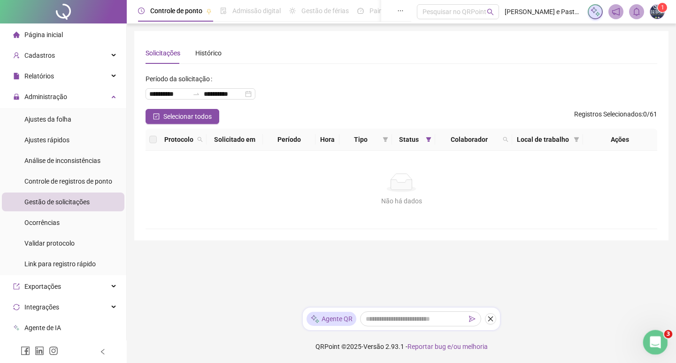
click at [656, 340] on icon "Abertura do Messenger da Intercom" at bounding box center [653, 340] width 15 height 15
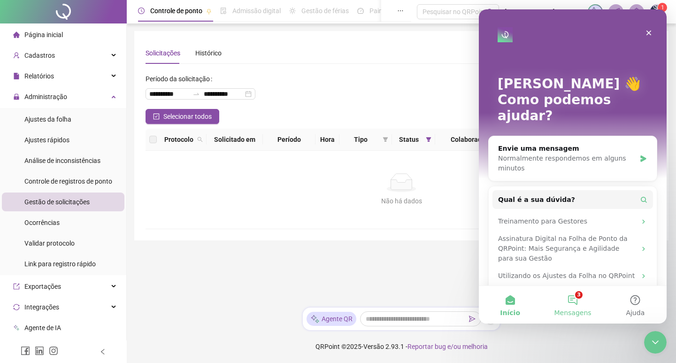
click at [578, 301] on button "3 Mensagens" at bounding box center [572, 305] width 62 height 38
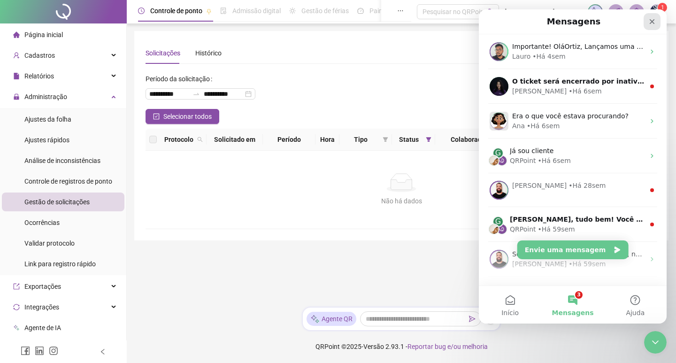
click at [652, 23] on icon "Fechar" at bounding box center [652, 22] width 8 height 8
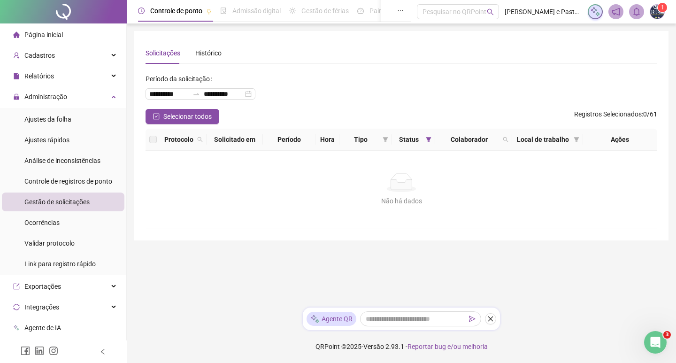
click at [46, 37] on span "Página inicial" at bounding box center [43, 35] width 38 height 8
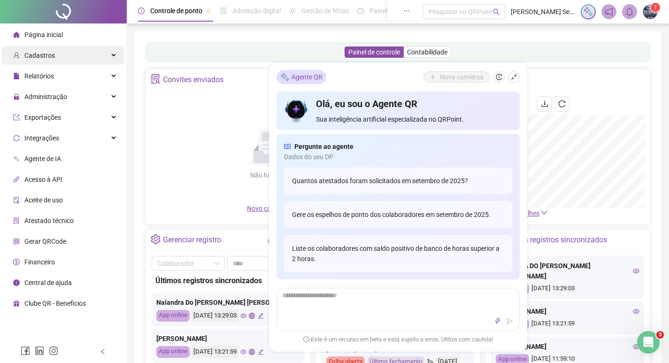
click at [71, 52] on div "Cadastros" at bounding box center [63, 55] width 122 height 19
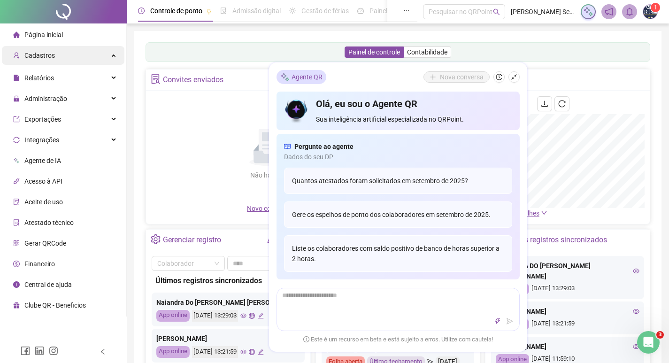
click at [84, 57] on div "Cadastros" at bounding box center [63, 55] width 122 height 19
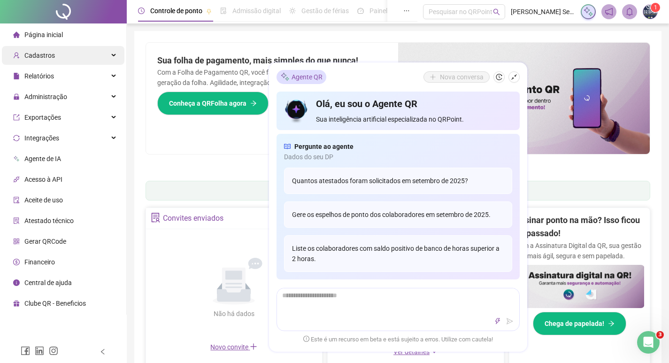
click at [102, 58] on div "Cadastros" at bounding box center [63, 55] width 122 height 19
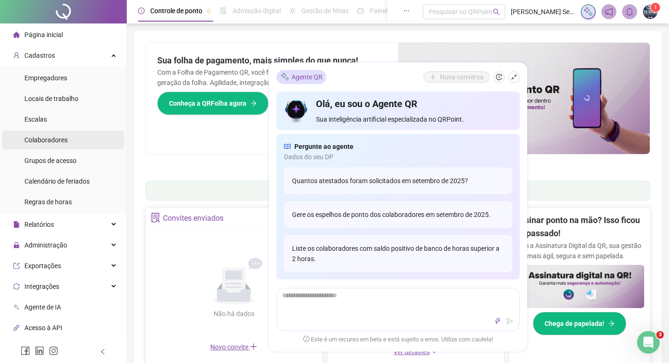
click at [53, 135] on div "Colaboradores" at bounding box center [45, 139] width 43 height 19
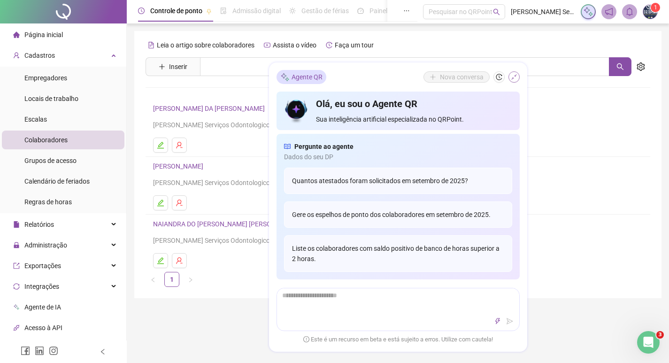
click at [509, 76] on button "button" at bounding box center [513, 76] width 11 height 11
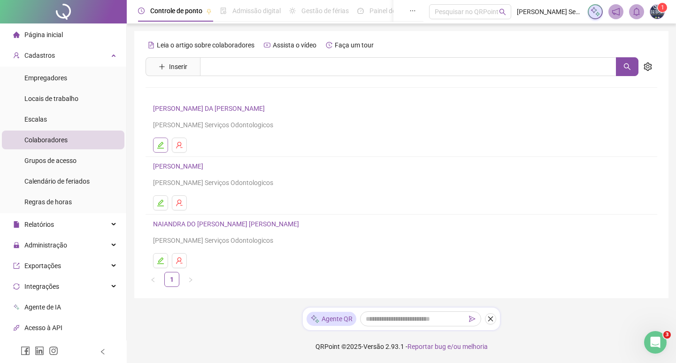
click at [164, 144] on icon "edit" at bounding box center [161, 145] width 8 height 8
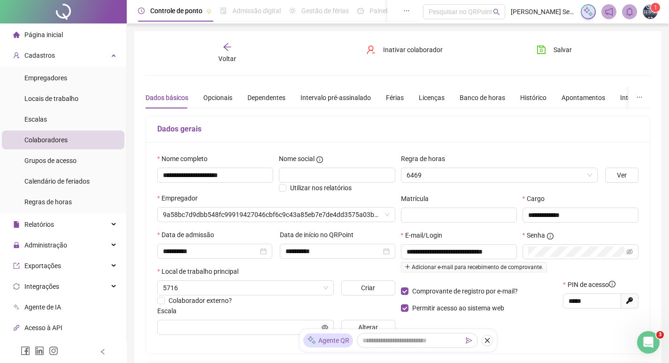
type input "********"
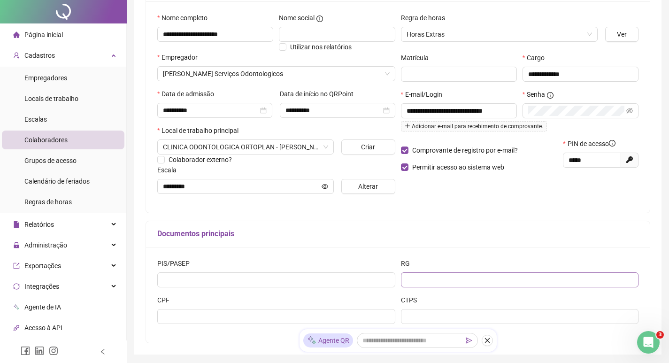
scroll to position [188, 0]
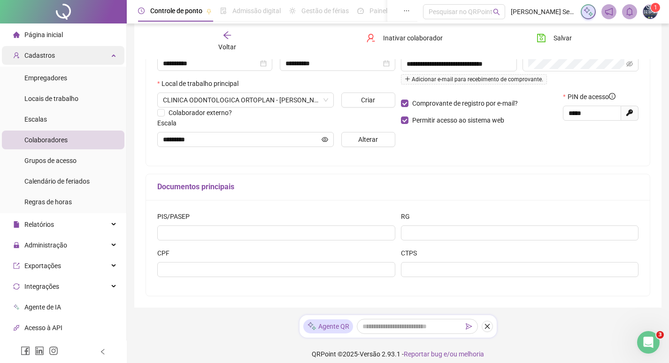
click at [103, 53] on div "Cadastros" at bounding box center [63, 55] width 122 height 19
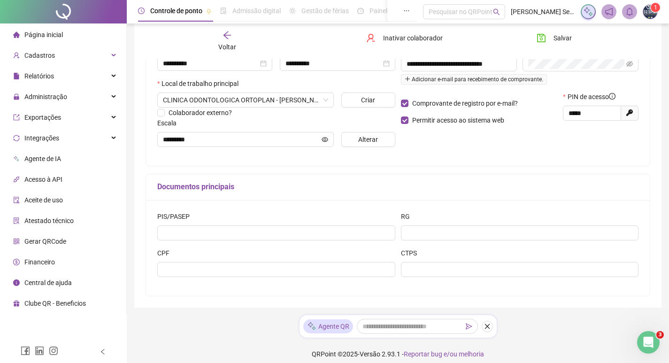
click at [42, 242] on span "Gerar QRCode" at bounding box center [45, 241] width 42 height 8
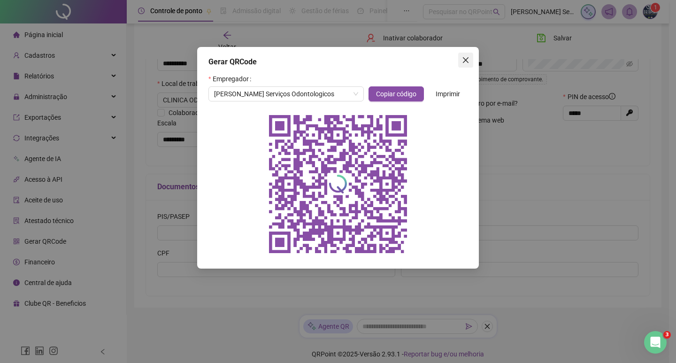
click at [467, 56] on button "Close" at bounding box center [465, 60] width 15 height 15
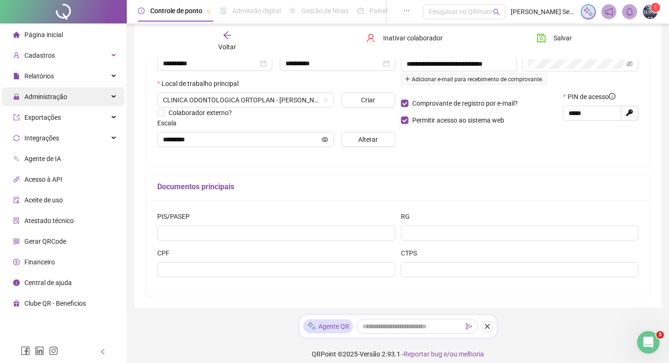
click at [89, 96] on div "Administração" at bounding box center [63, 96] width 122 height 19
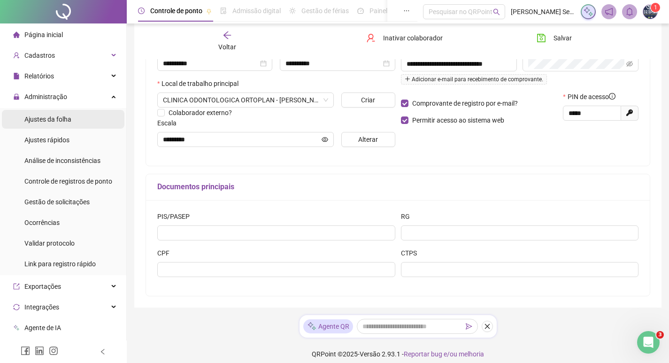
click at [66, 119] on span "Ajustes da folha" at bounding box center [47, 119] width 47 height 8
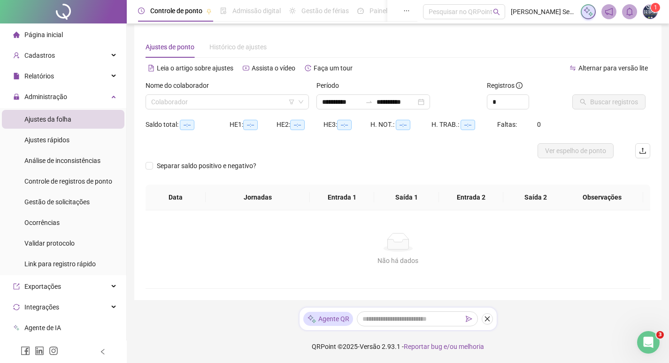
scroll to position [6, 0]
type input "**********"
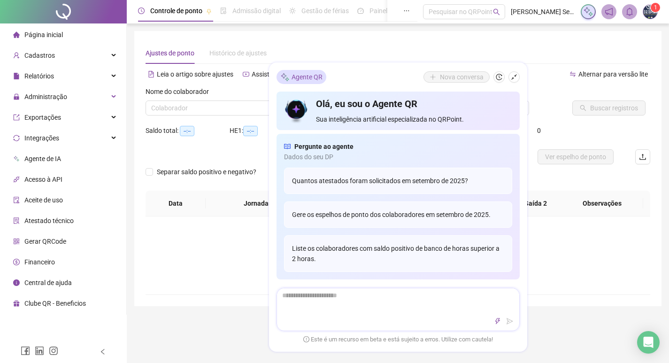
type input "**********"
click at [514, 76] on icon "shrink" at bounding box center [514, 77] width 6 height 6
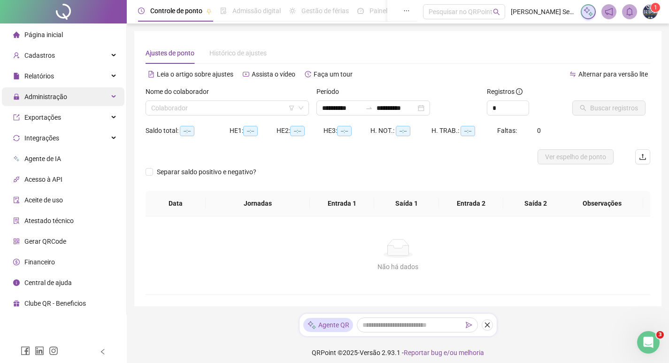
click at [100, 98] on div "Administração" at bounding box center [63, 96] width 122 height 19
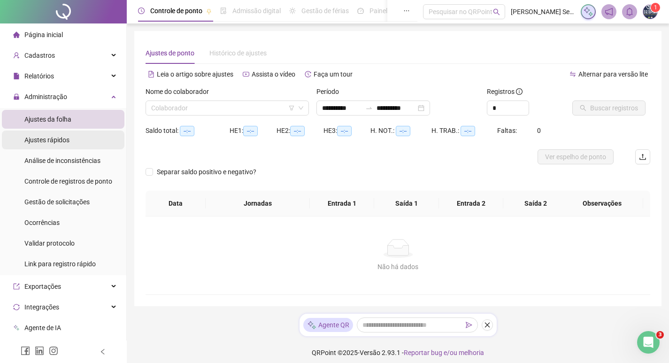
click at [75, 145] on li "Ajustes rápidos" at bounding box center [63, 139] width 122 height 19
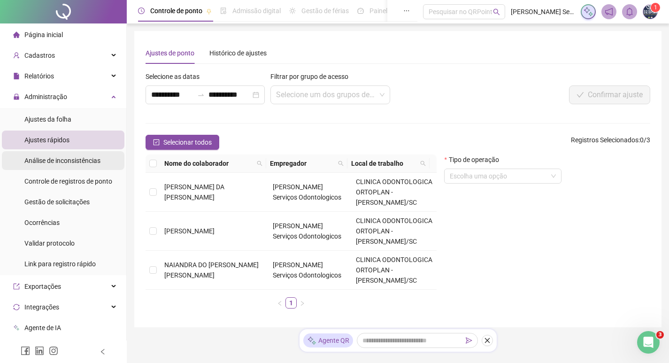
click at [65, 159] on span "Análise de inconsistências" at bounding box center [62, 161] width 76 height 8
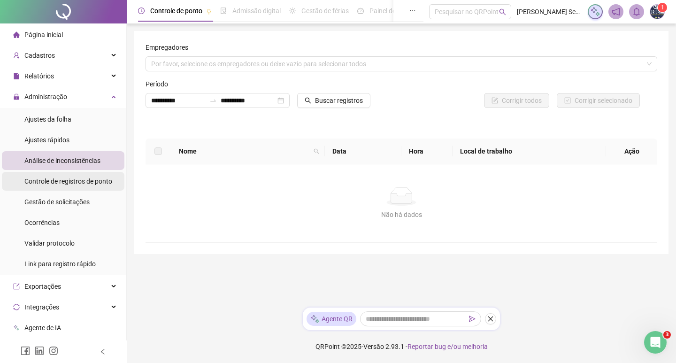
click at [88, 178] on span "Controle de registros de ponto" at bounding box center [68, 181] width 88 height 8
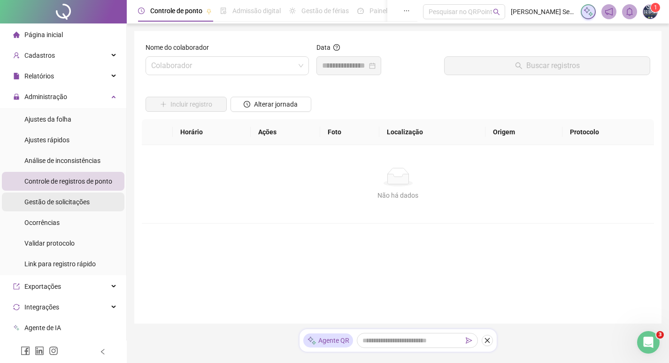
click at [46, 201] on span "Gestão de solicitações" at bounding box center [56, 202] width 65 height 8
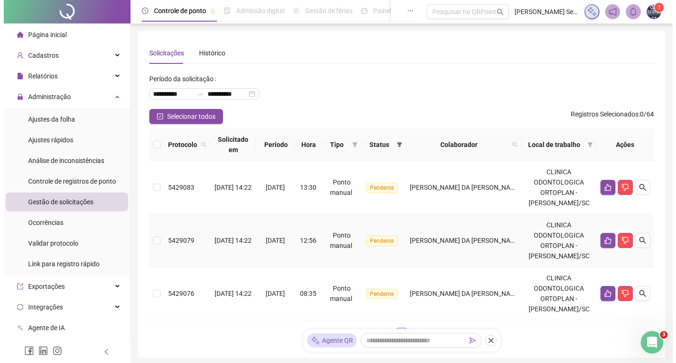
scroll to position [47, 0]
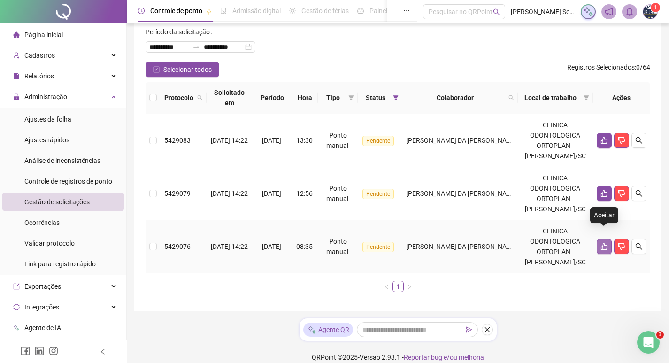
click at [602, 243] on icon "like" at bounding box center [604, 247] width 8 height 8
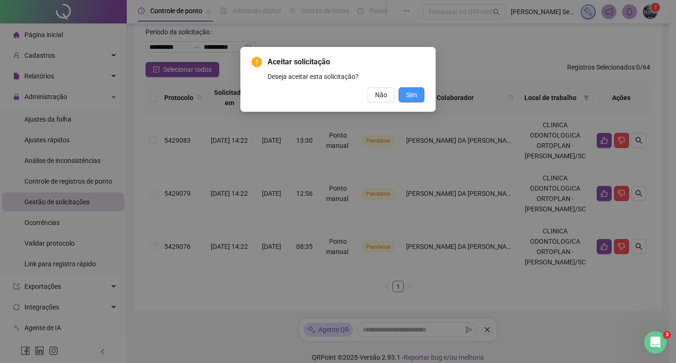
click at [413, 94] on span "Sim" at bounding box center [411, 95] width 11 height 10
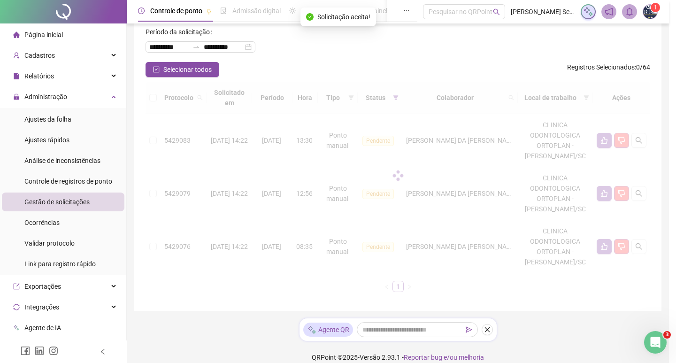
scroll to position [0, 0]
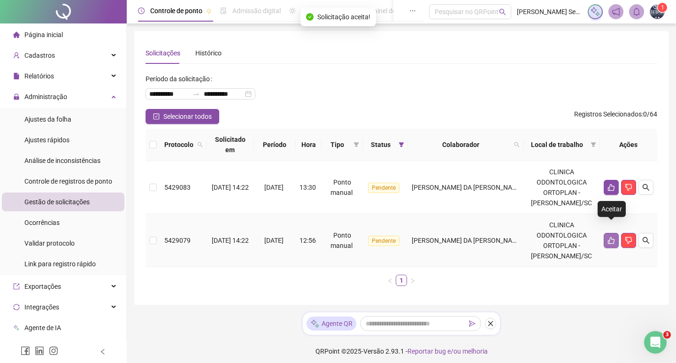
click at [605, 233] on button "button" at bounding box center [610, 240] width 15 height 15
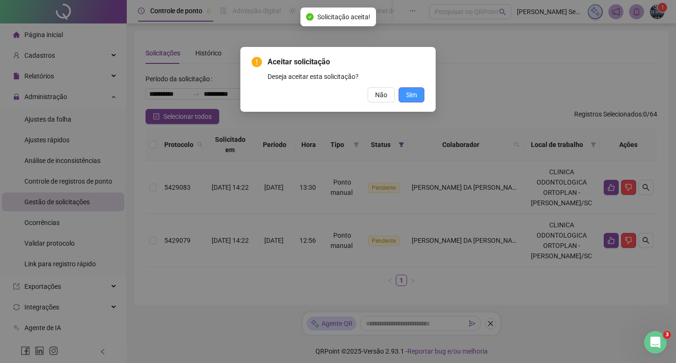
click at [416, 95] on span "Sim" at bounding box center [411, 95] width 11 height 10
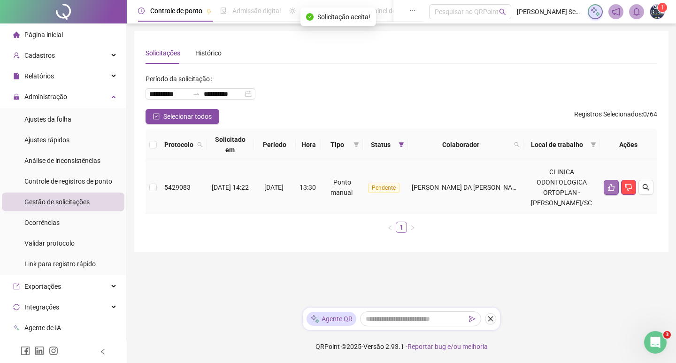
click at [609, 183] on icon "like" at bounding box center [611, 187] width 8 height 8
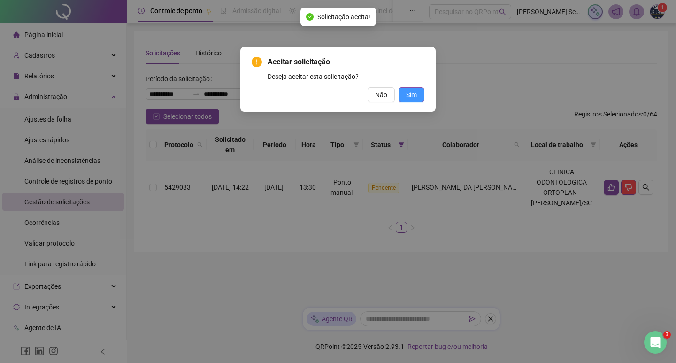
click at [408, 93] on span "Sim" at bounding box center [411, 95] width 11 height 10
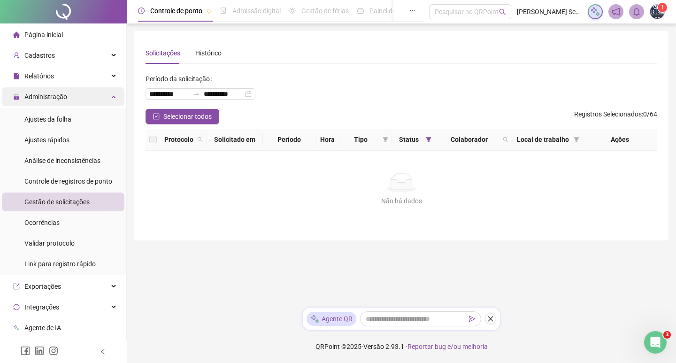
click at [100, 95] on div "Administração" at bounding box center [63, 96] width 122 height 19
